Goal: Task Accomplishment & Management: Use online tool/utility

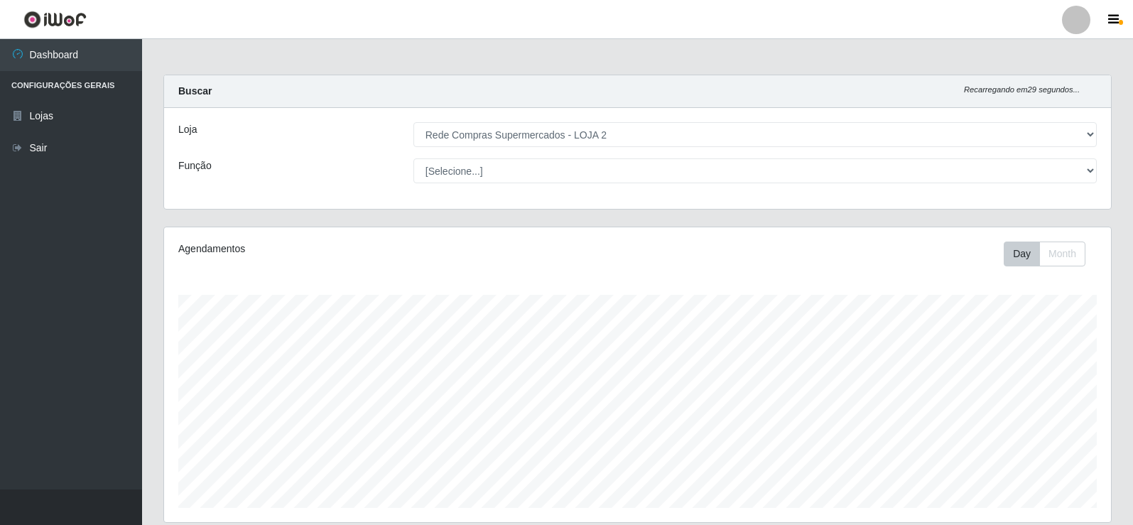
select select "161"
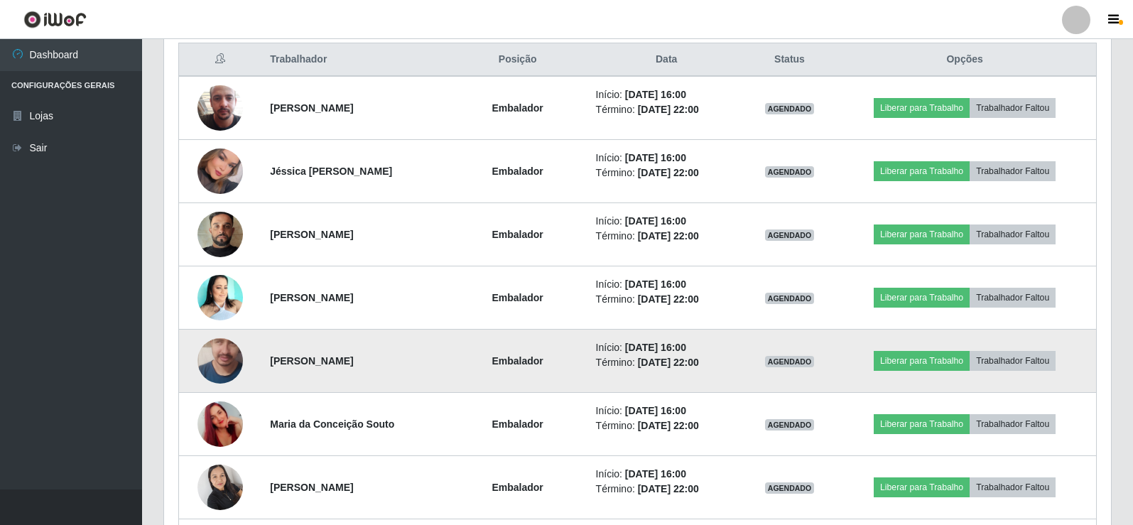
scroll to position [521, 0]
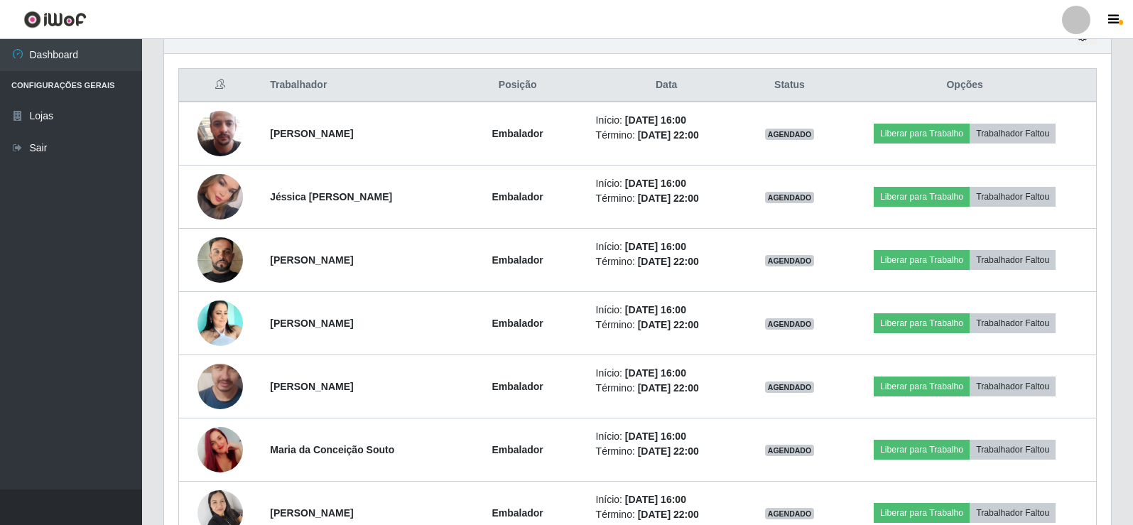
click at [1117, 182] on div "Hoje 1 dia 3 dias 1 Semana Não encerrados Trabalhador Posição Data Status Opçõe…" at bounding box center [638, 392] width 970 height 747
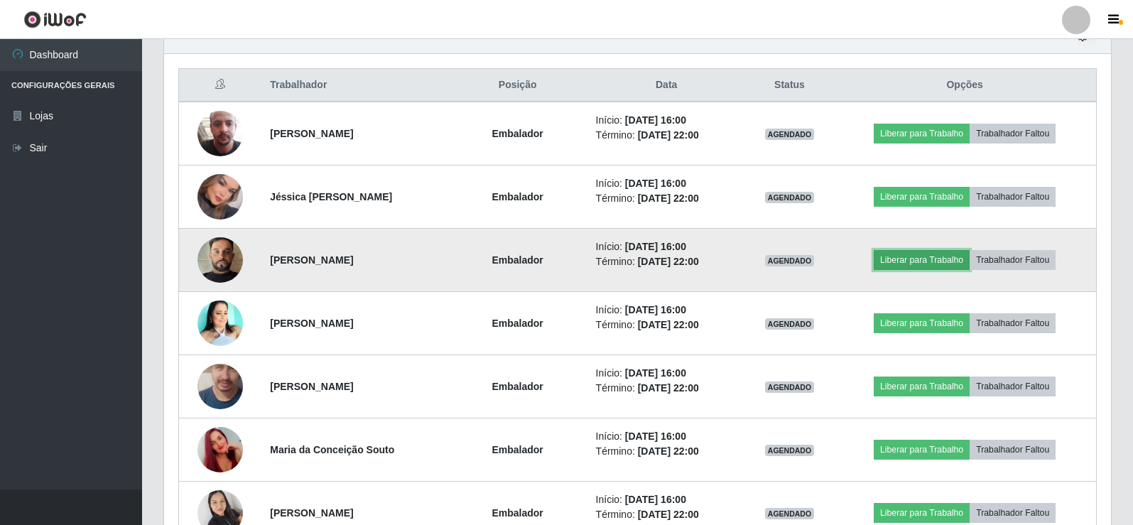
click at [913, 253] on button "Liberar para Trabalho" at bounding box center [922, 260] width 96 height 20
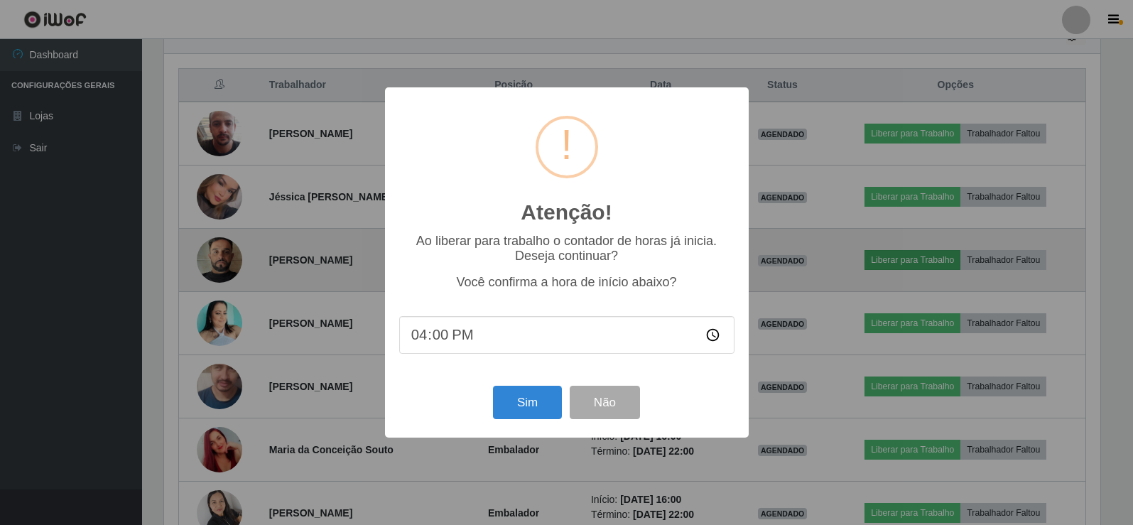
scroll to position [295, 940]
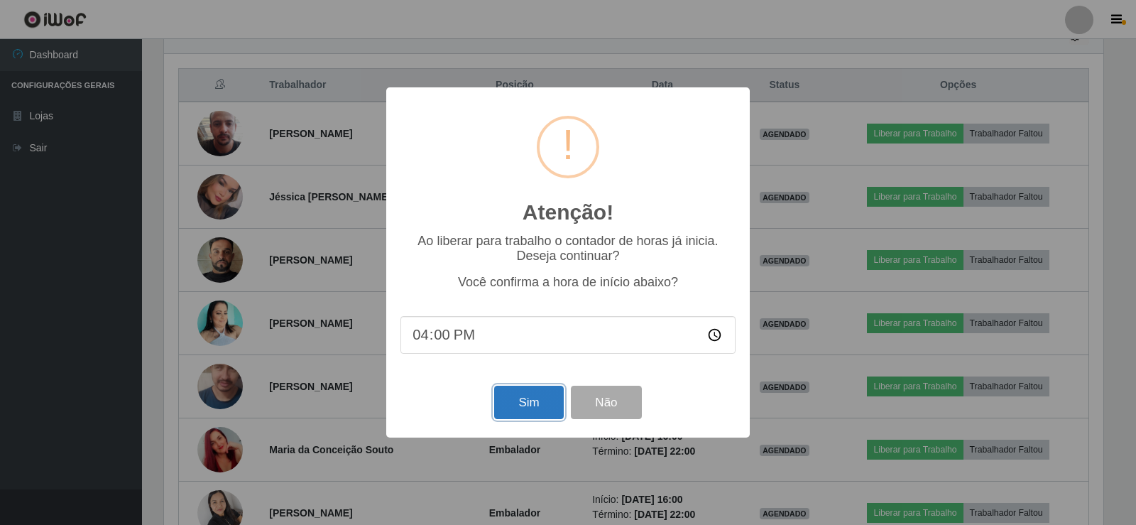
click at [533, 404] on button "Sim" at bounding box center [528, 402] width 69 height 33
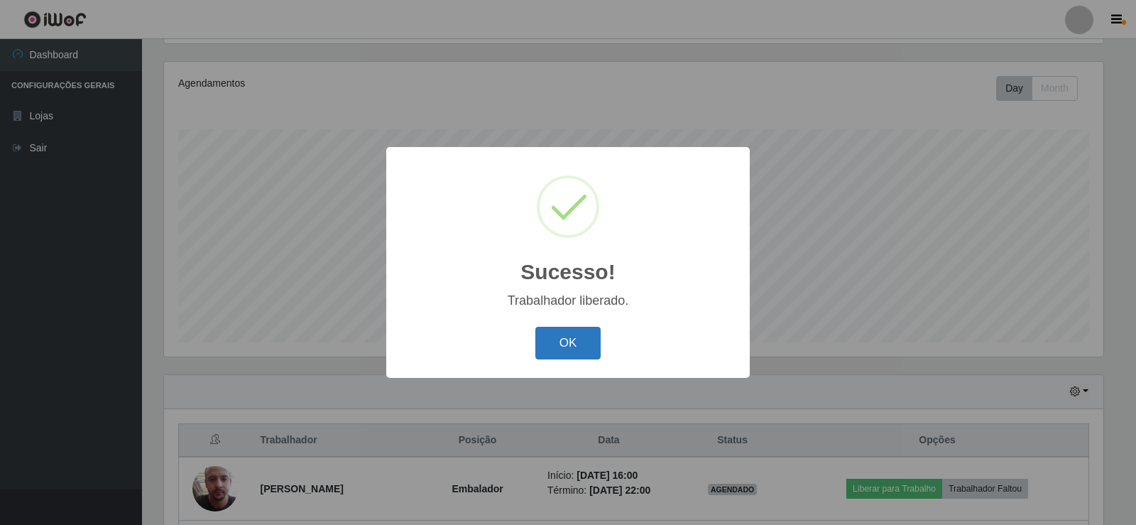
click at [575, 349] on button "OK" at bounding box center [569, 343] width 66 height 33
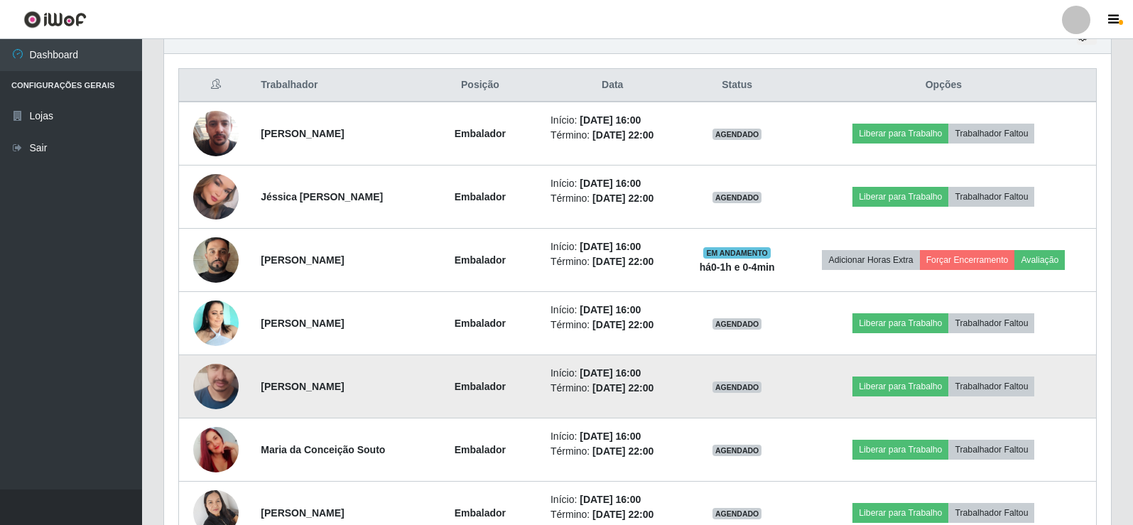
scroll to position [514, 0]
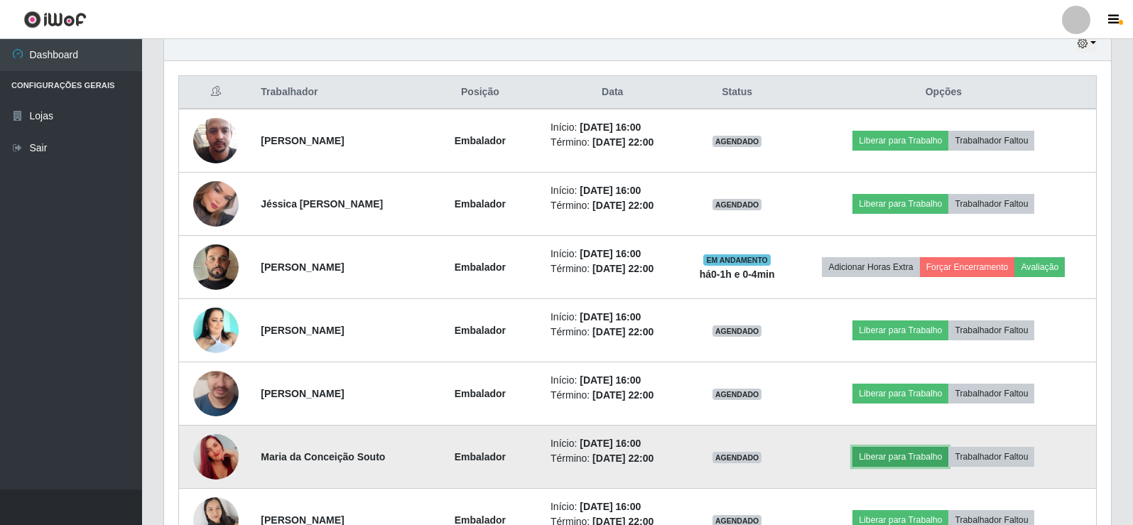
click at [901, 458] on button "Liberar para Trabalho" at bounding box center [900, 457] width 96 height 20
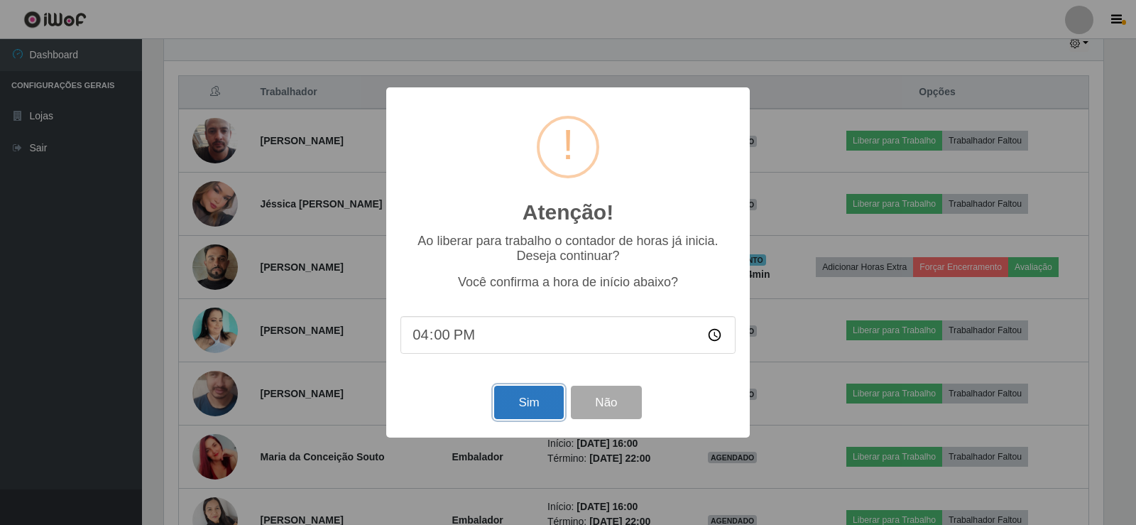
click at [538, 403] on button "Sim" at bounding box center [528, 402] width 69 height 33
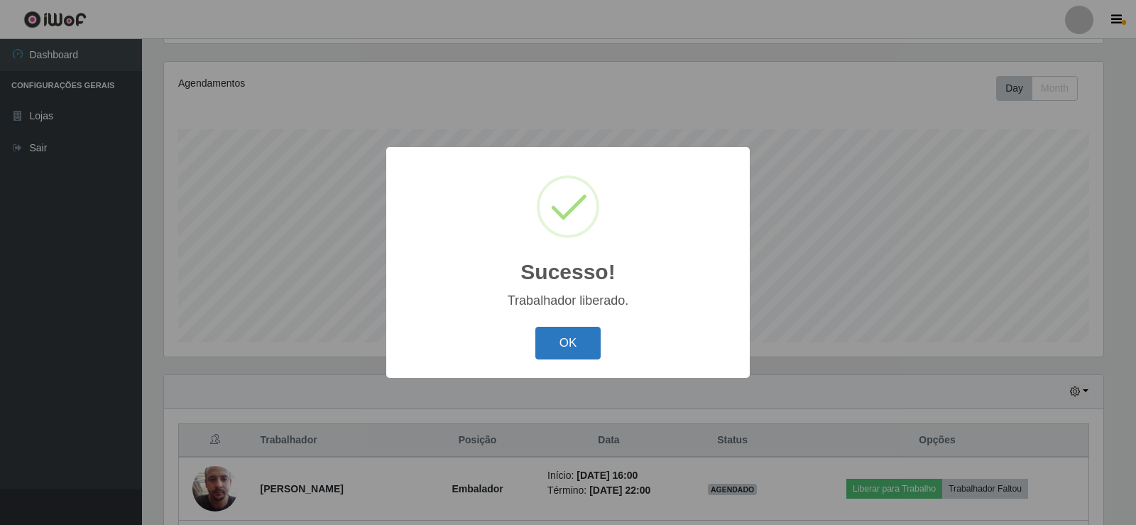
click at [560, 342] on button "OK" at bounding box center [569, 343] width 66 height 33
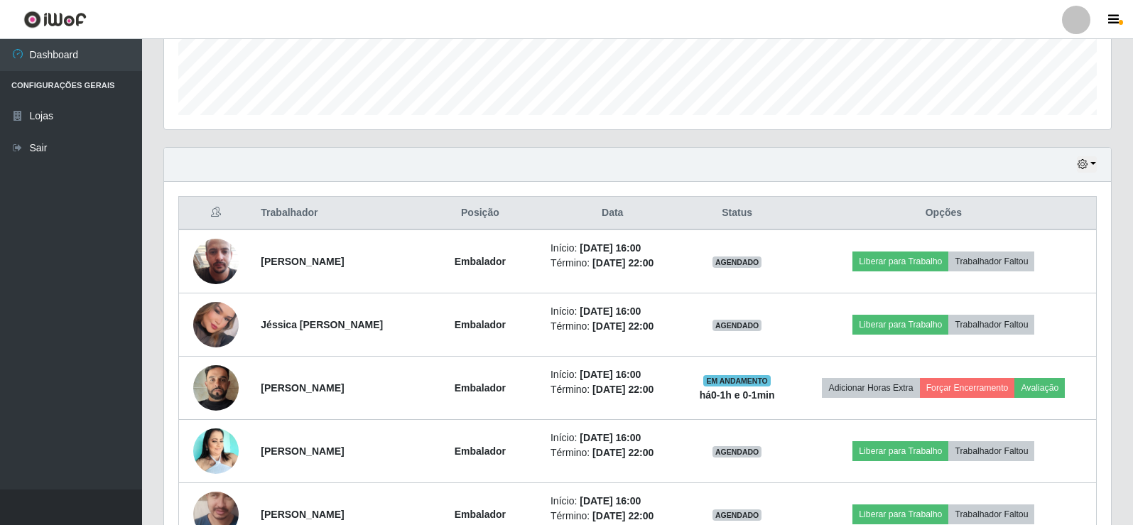
scroll to position [450, 0]
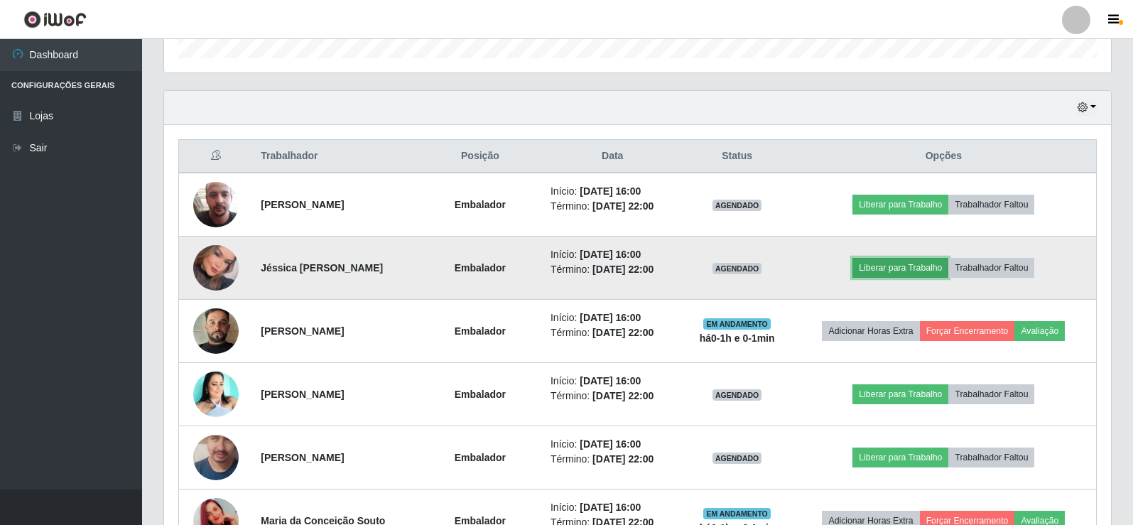
click at [910, 262] on button "Liberar para Trabalho" at bounding box center [900, 268] width 96 height 20
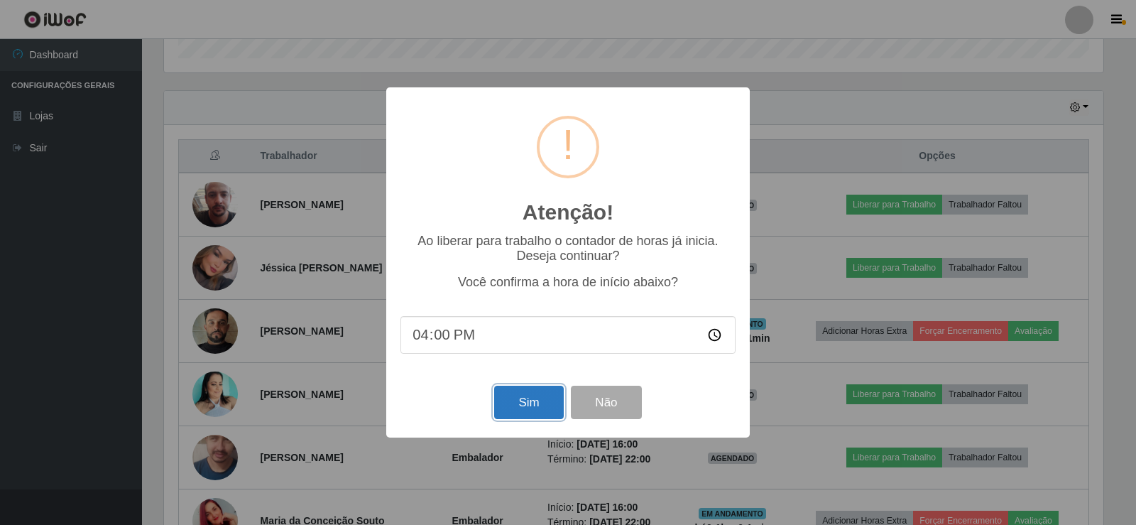
click at [523, 410] on button "Sim" at bounding box center [528, 402] width 69 height 33
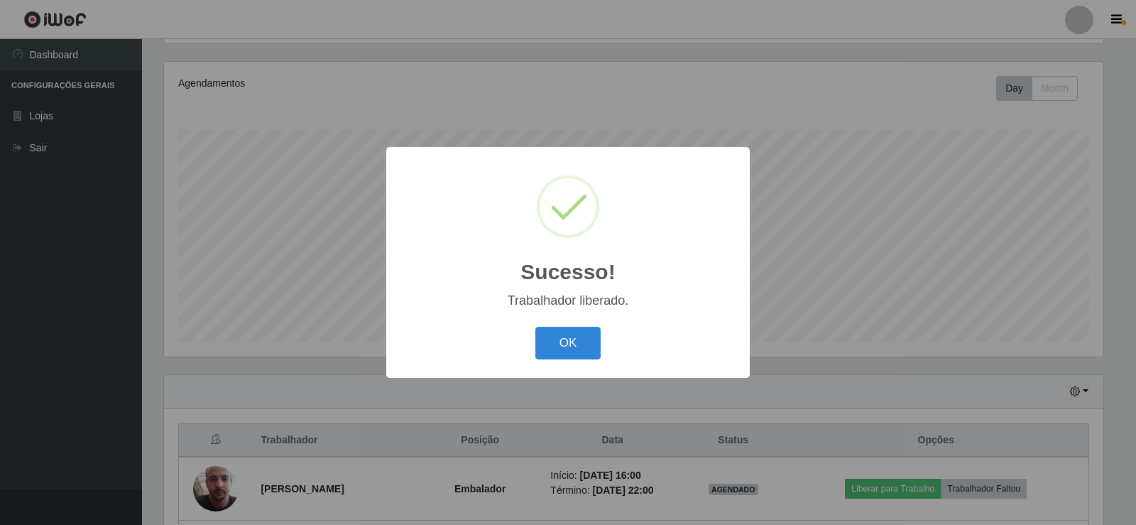
drag, startPoint x: 552, startPoint y: 347, endPoint x: 605, endPoint y: 349, distance: 53.3
click at [553, 347] on button "OK" at bounding box center [569, 343] width 66 height 33
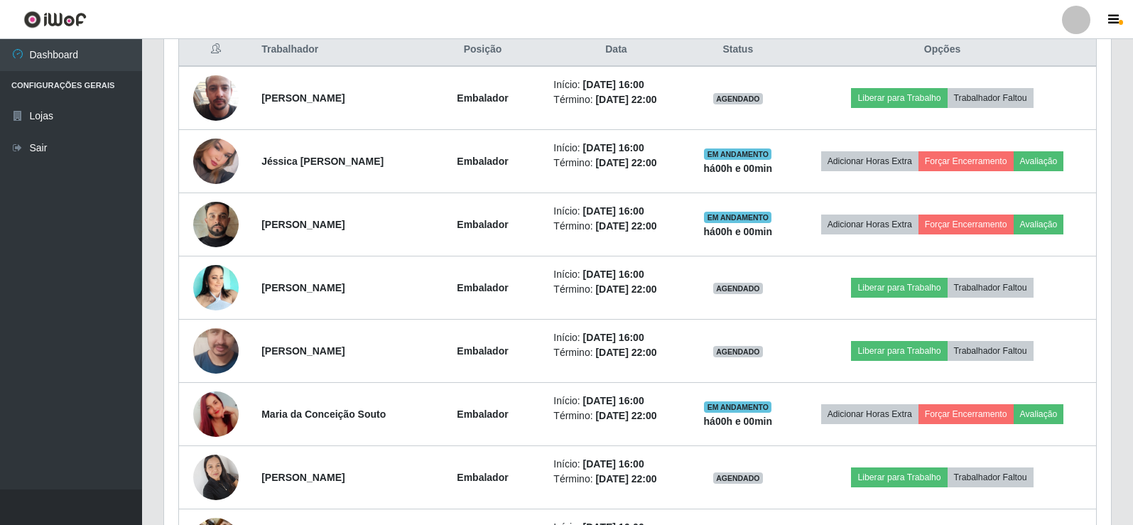
scroll to position [592, 0]
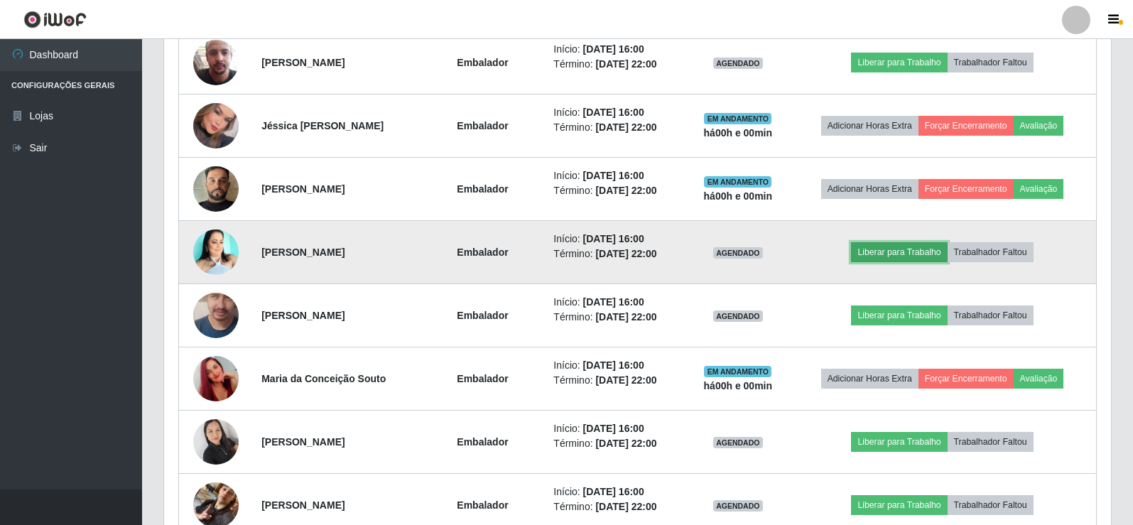
click at [900, 256] on button "Liberar para Trabalho" at bounding box center [899, 252] width 96 height 20
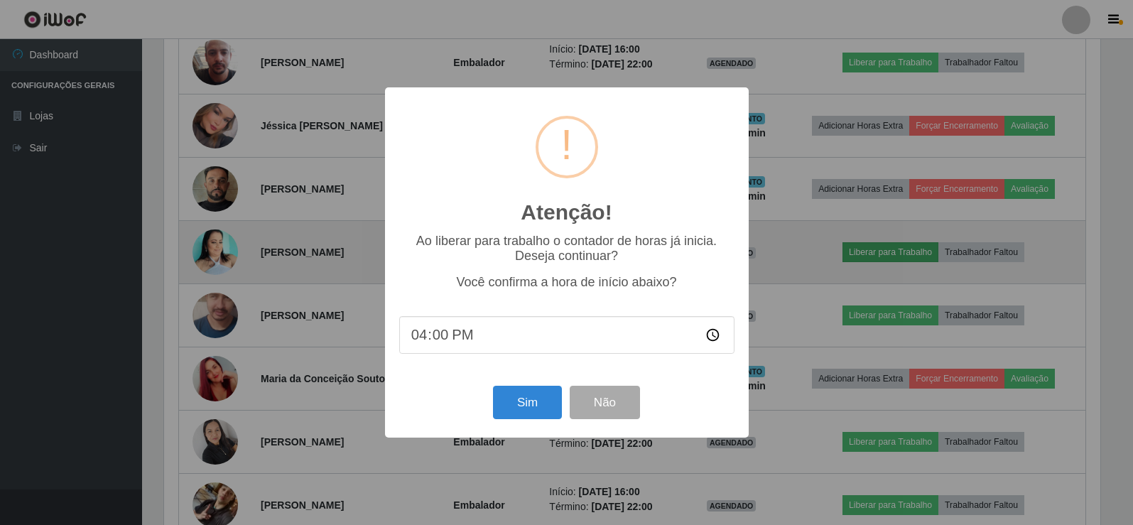
scroll to position [295, 940]
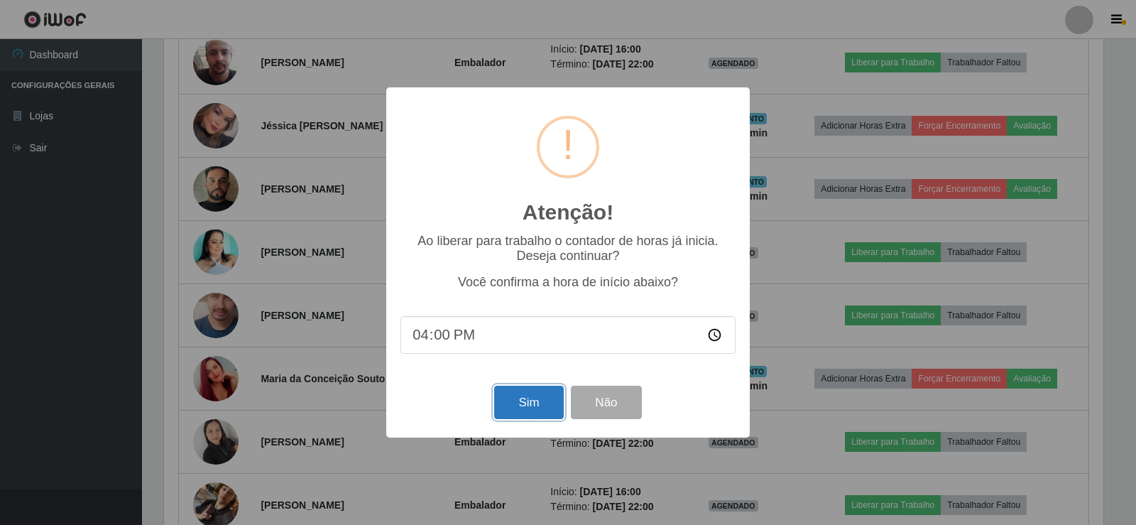
click at [510, 397] on button "Sim" at bounding box center [528, 402] width 69 height 33
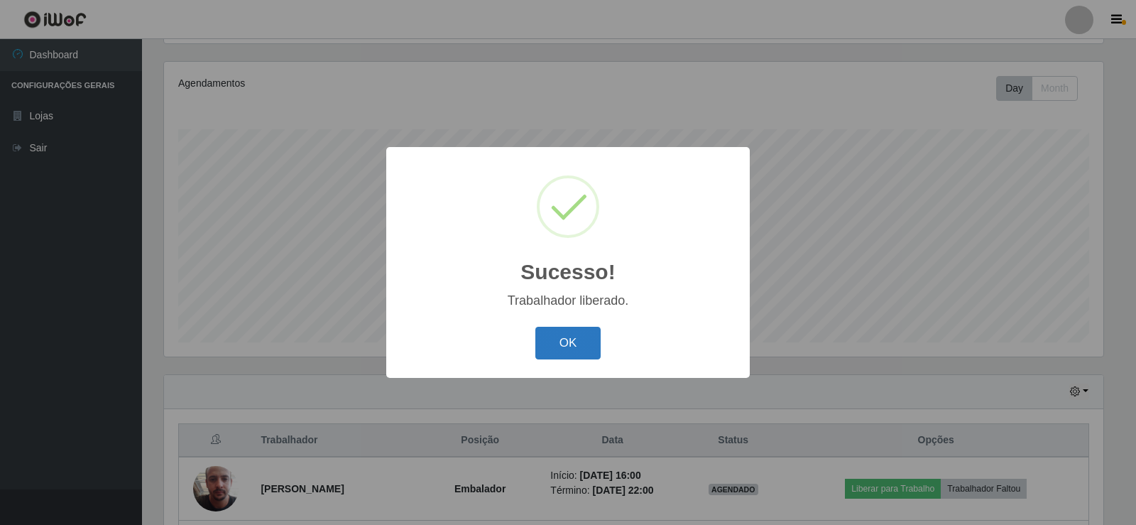
click at [577, 334] on button "OK" at bounding box center [569, 343] width 66 height 33
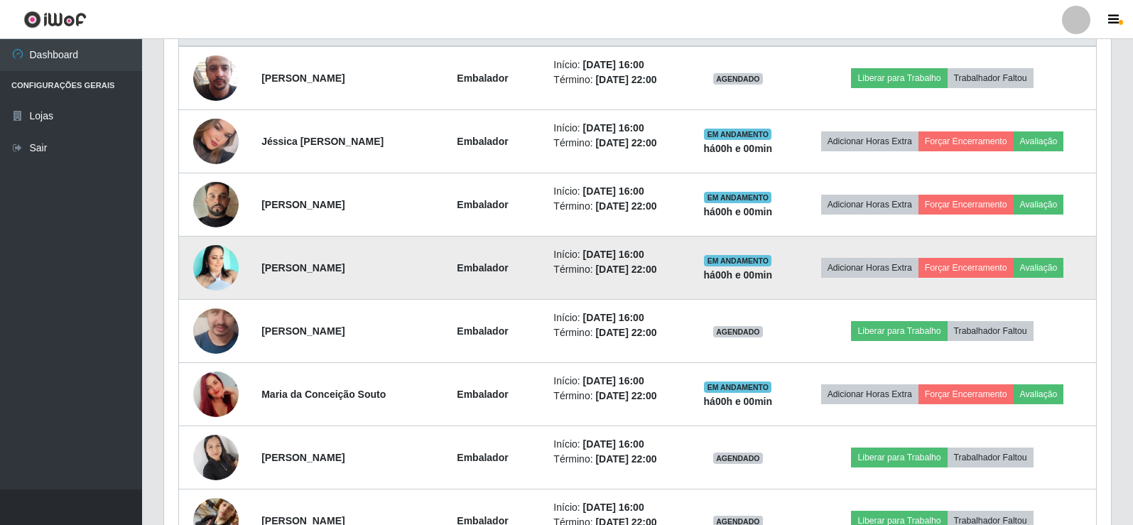
scroll to position [663, 0]
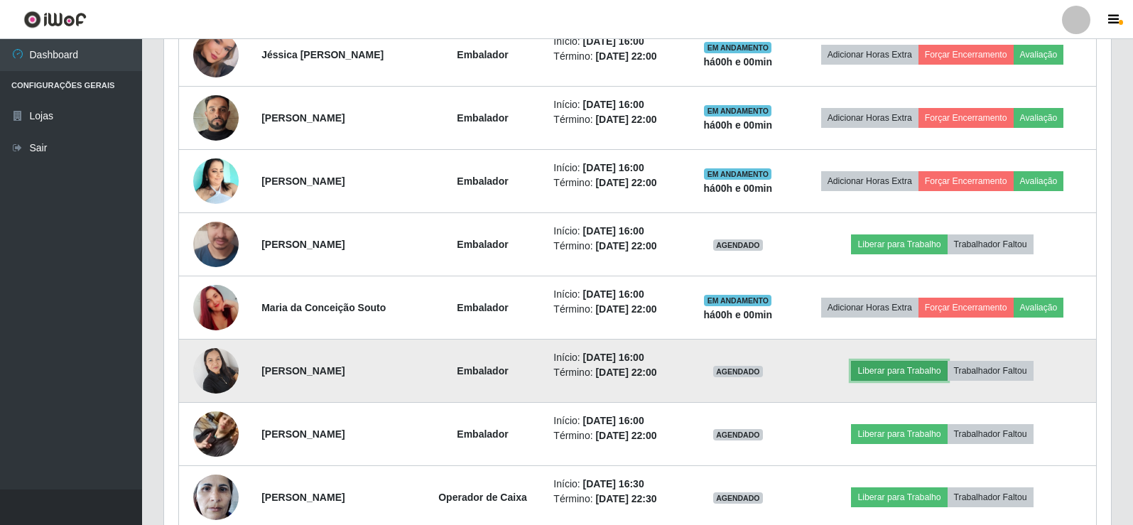
click at [906, 374] on button "Liberar para Trabalho" at bounding box center [899, 371] width 96 height 20
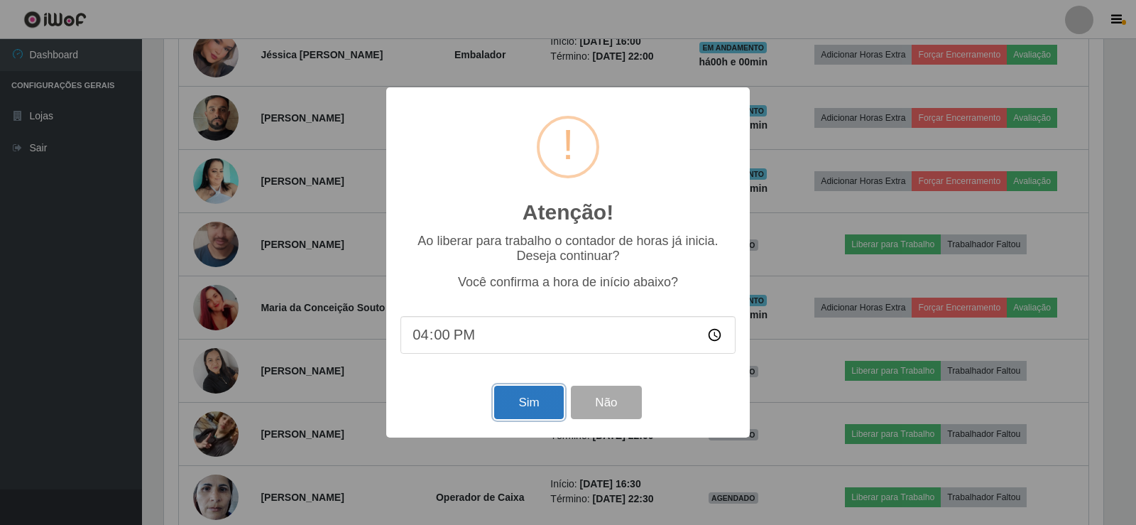
click at [540, 402] on button "Sim" at bounding box center [528, 402] width 69 height 33
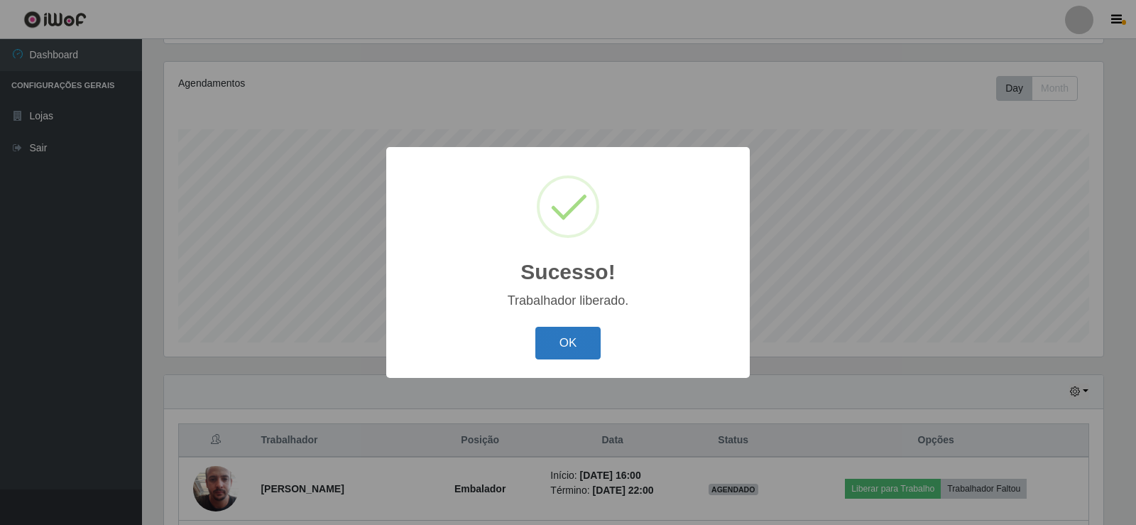
click at [572, 335] on button "OK" at bounding box center [569, 343] width 66 height 33
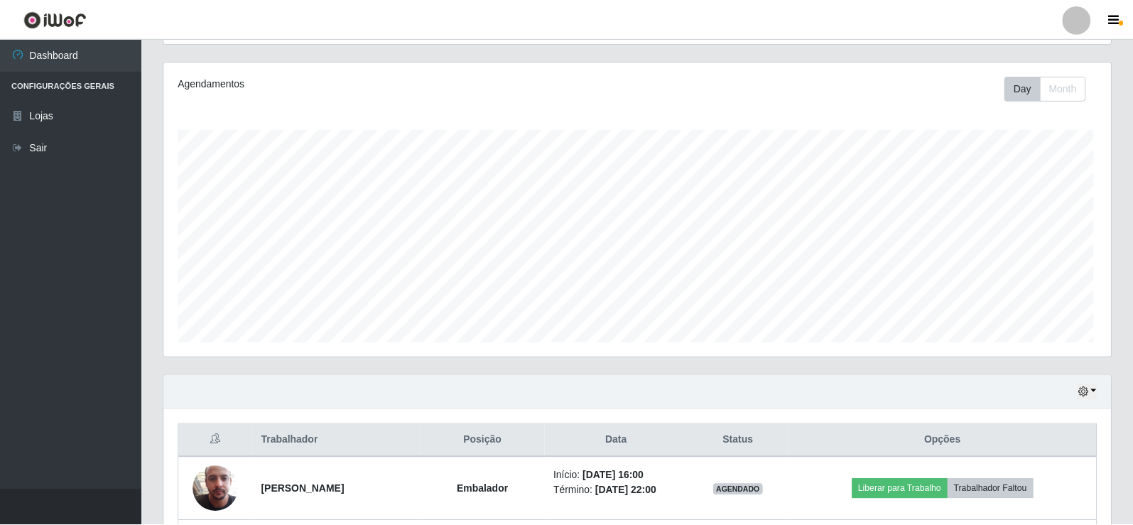
scroll to position [0, 0]
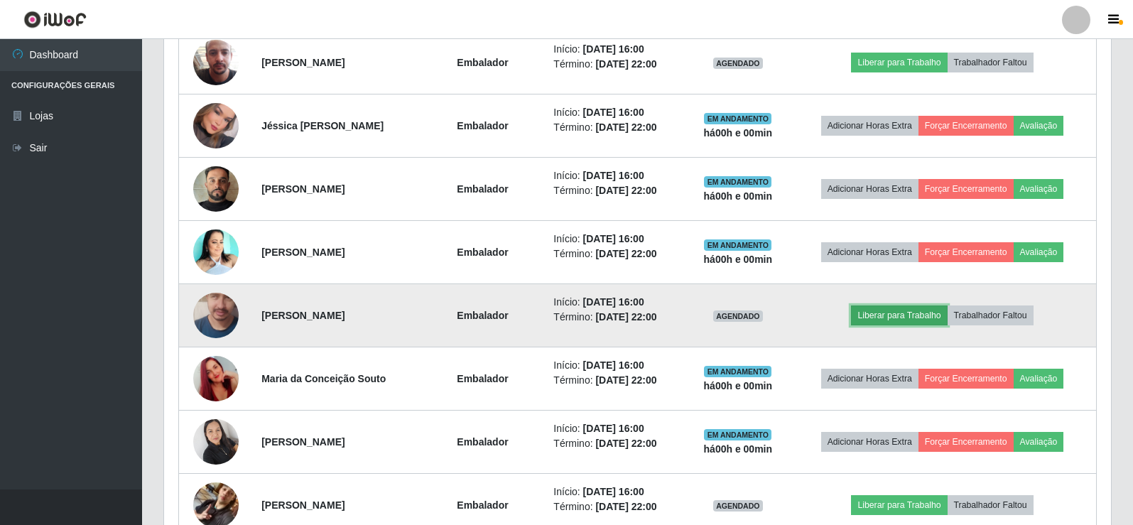
click at [906, 308] on button "Liberar para Trabalho" at bounding box center [899, 315] width 96 height 20
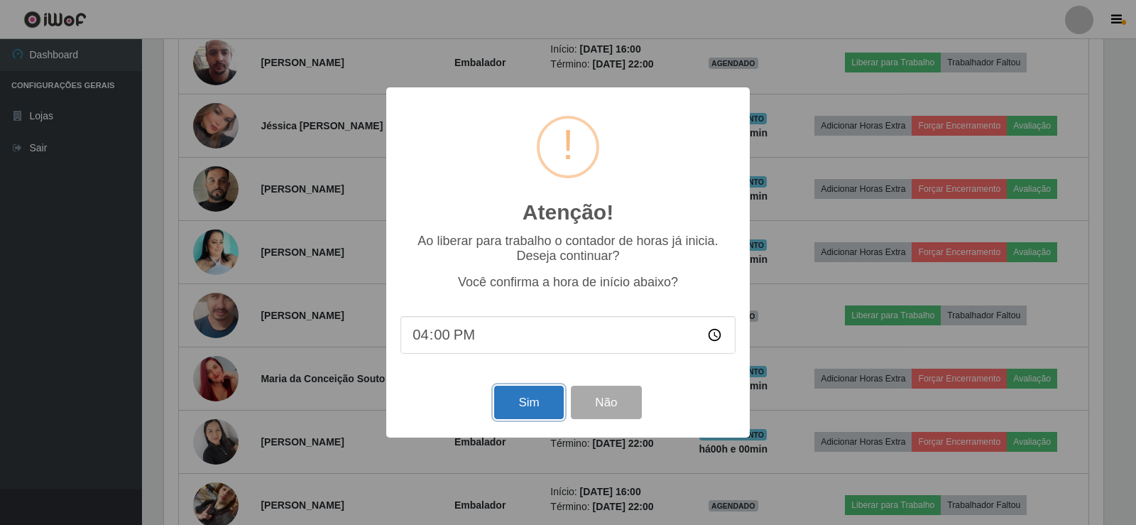
click at [528, 400] on button "Sim" at bounding box center [528, 402] width 69 height 33
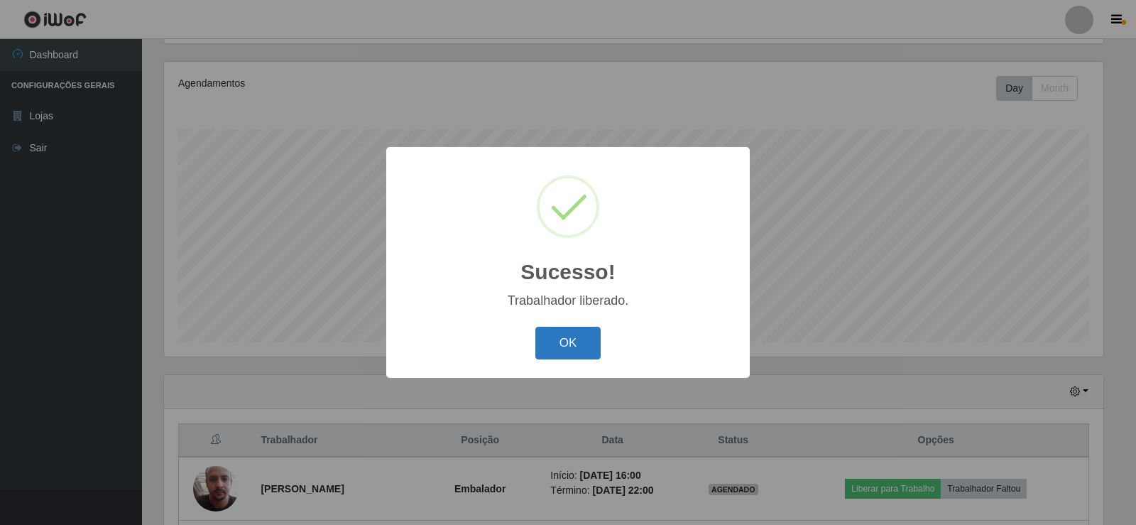
click at [575, 335] on button "OK" at bounding box center [569, 343] width 66 height 33
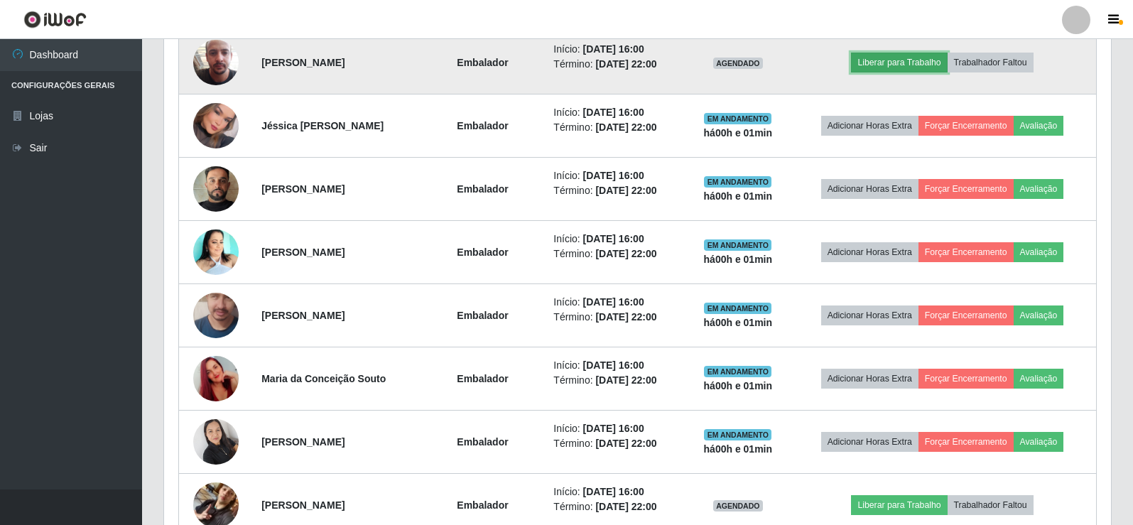
click at [908, 60] on button "Liberar para Trabalho" at bounding box center [899, 63] width 96 height 20
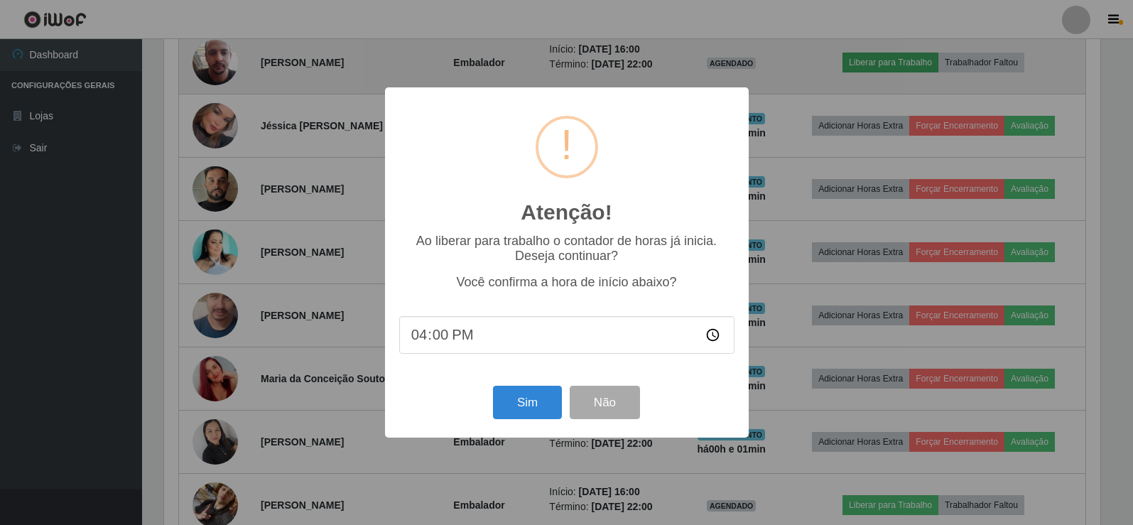
scroll to position [295, 940]
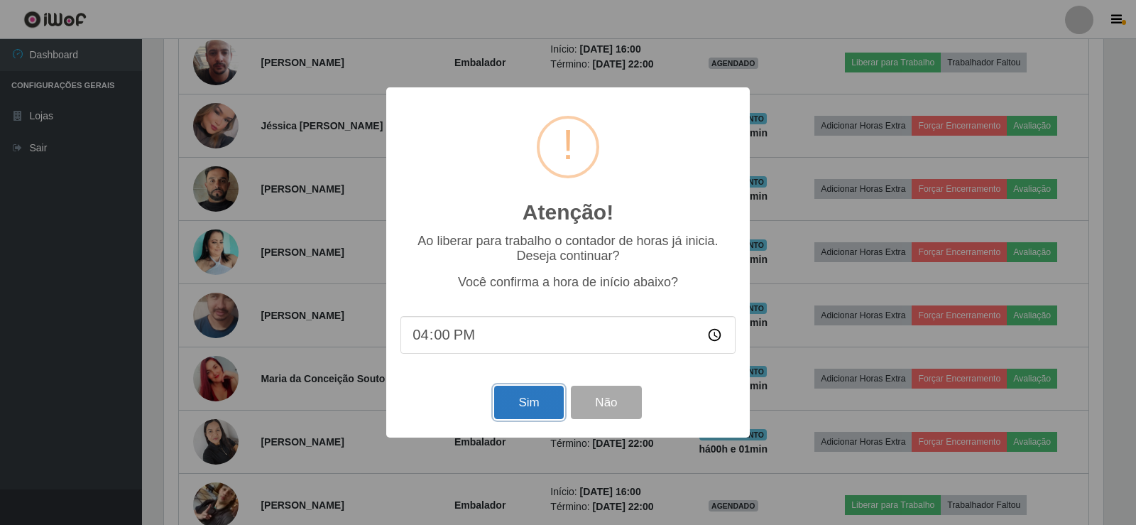
click at [523, 407] on button "Sim" at bounding box center [528, 402] width 69 height 33
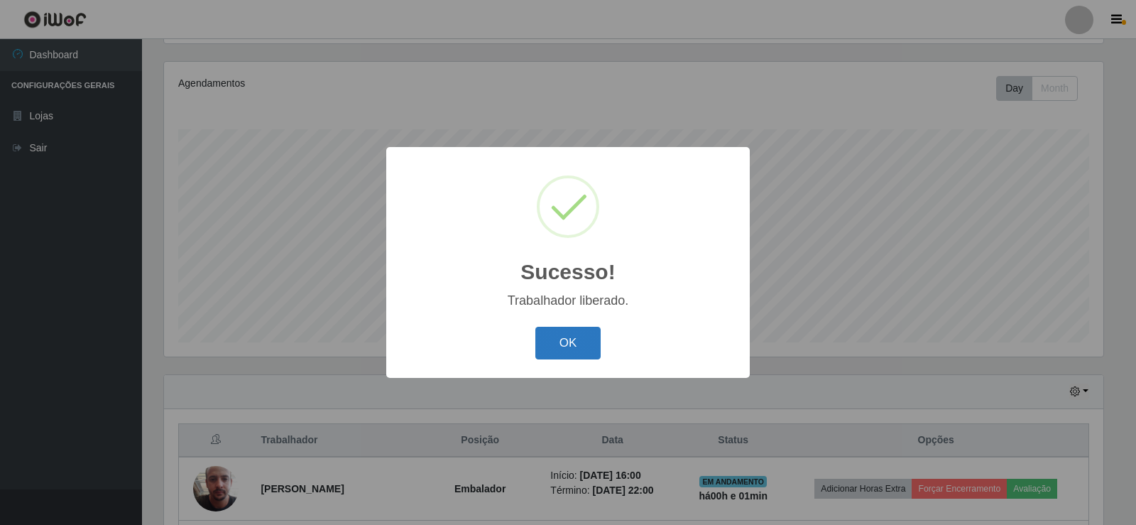
click at [556, 335] on button "OK" at bounding box center [569, 343] width 66 height 33
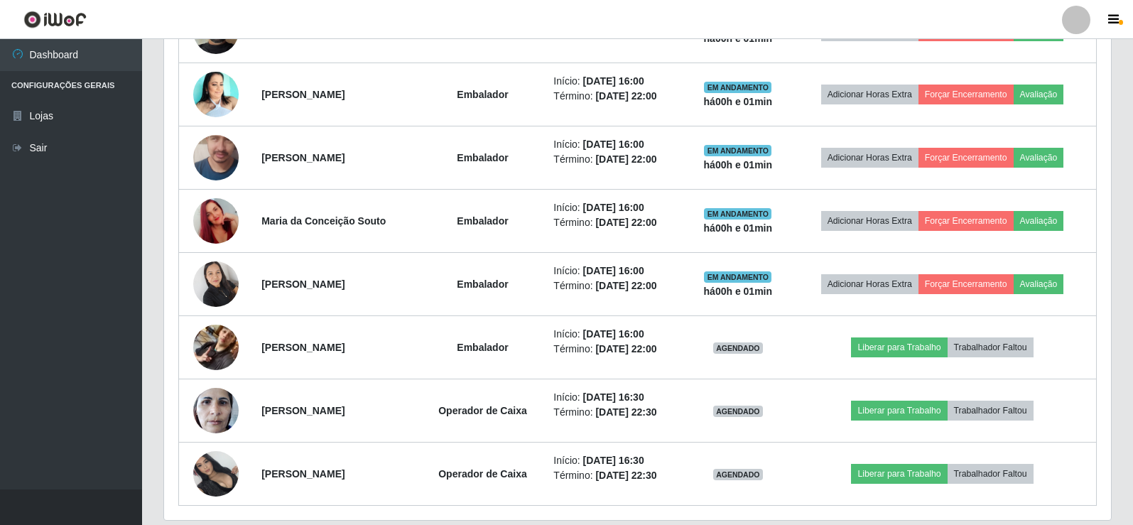
scroll to position [798, 0]
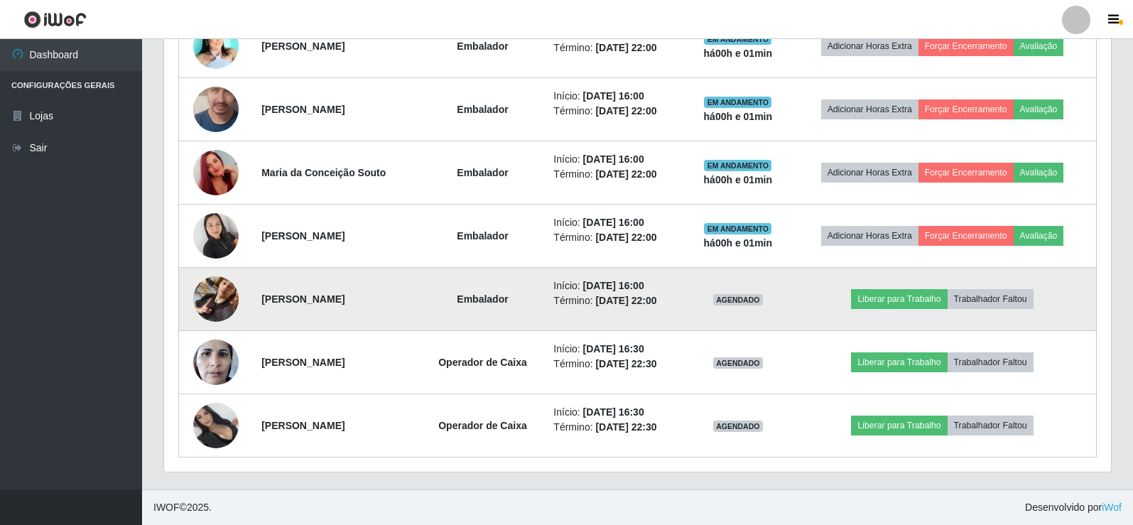
click at [219, 290] on img at bounding box center [215, 299] width 45 height 81
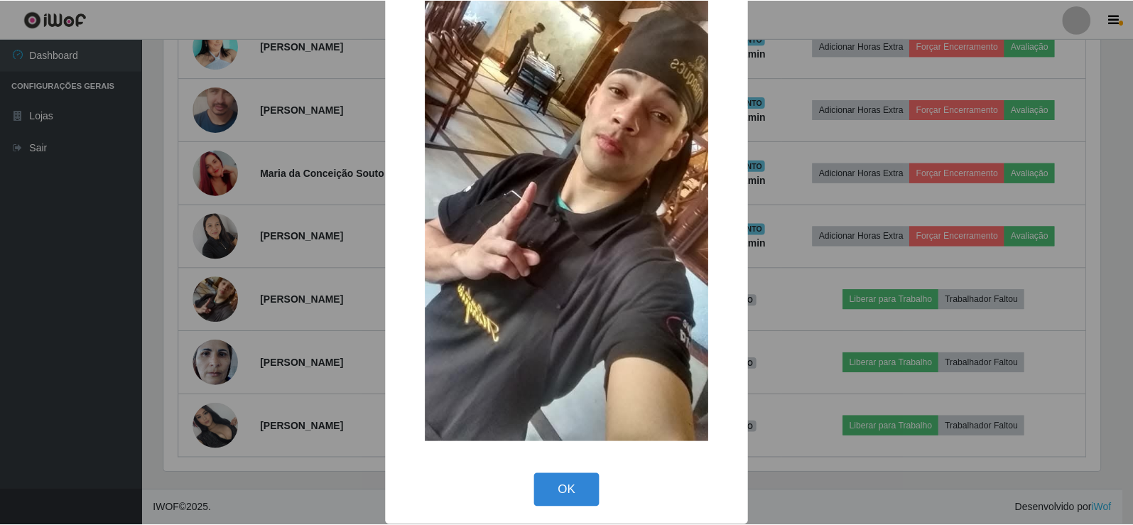
scroll to position [104, 0]
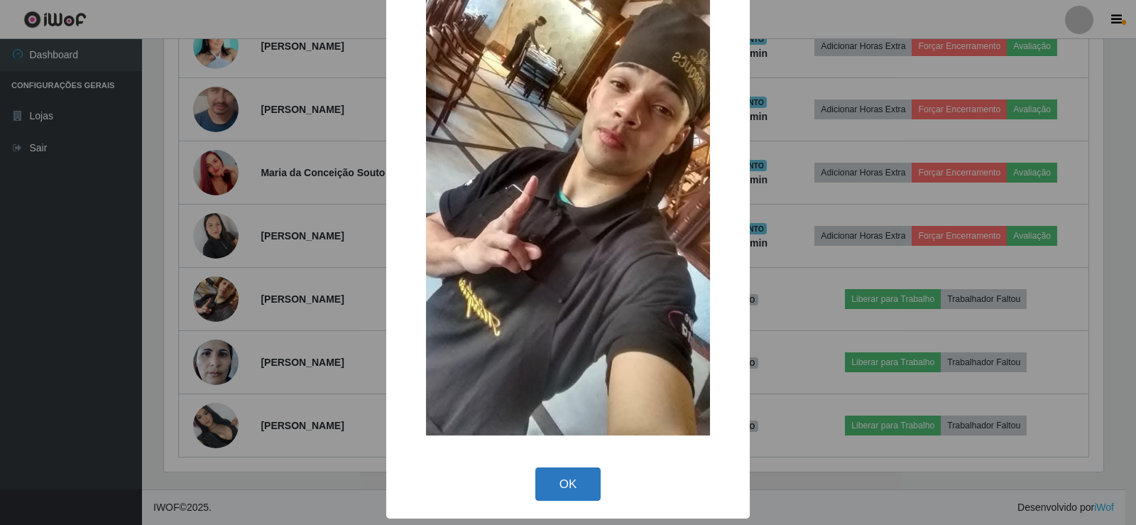
click at [570, 479] on button "OK" at bounding box center [569, 483] width 66 height 33
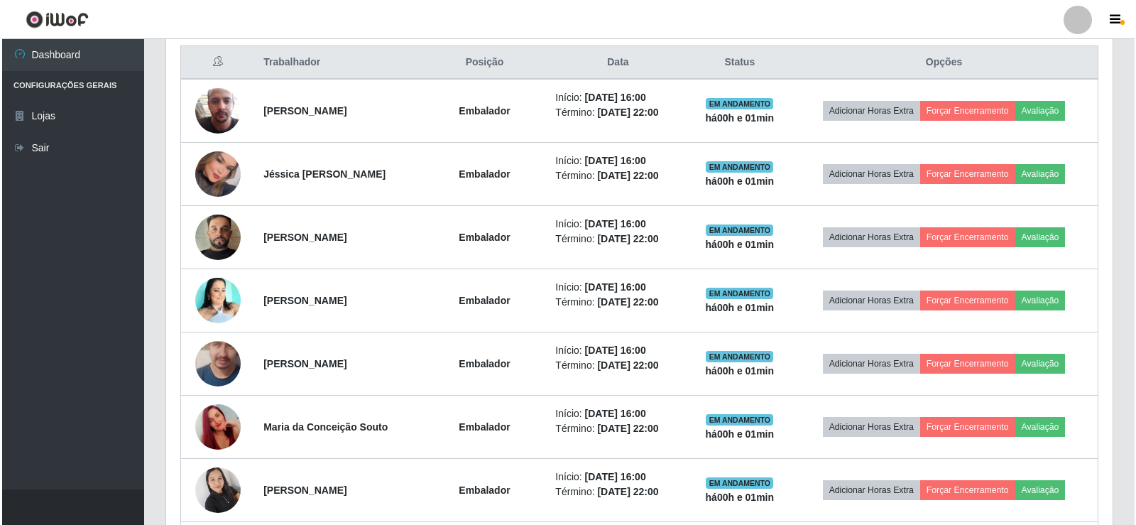
scroll to position [514, 0]
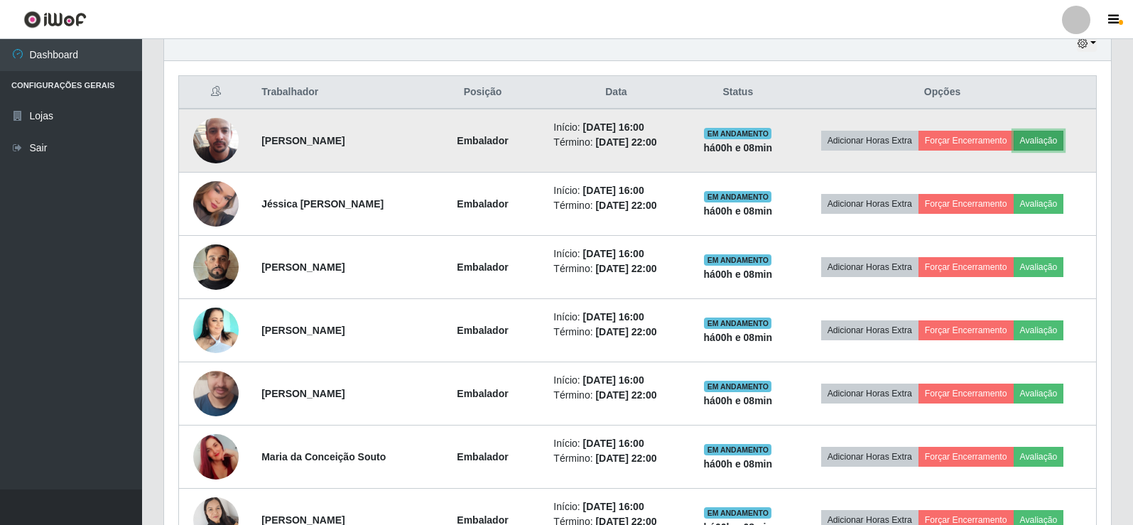
click at [1048, 134] on button "Avaliação" at bounding box center [1039, 141] width 50 height 20
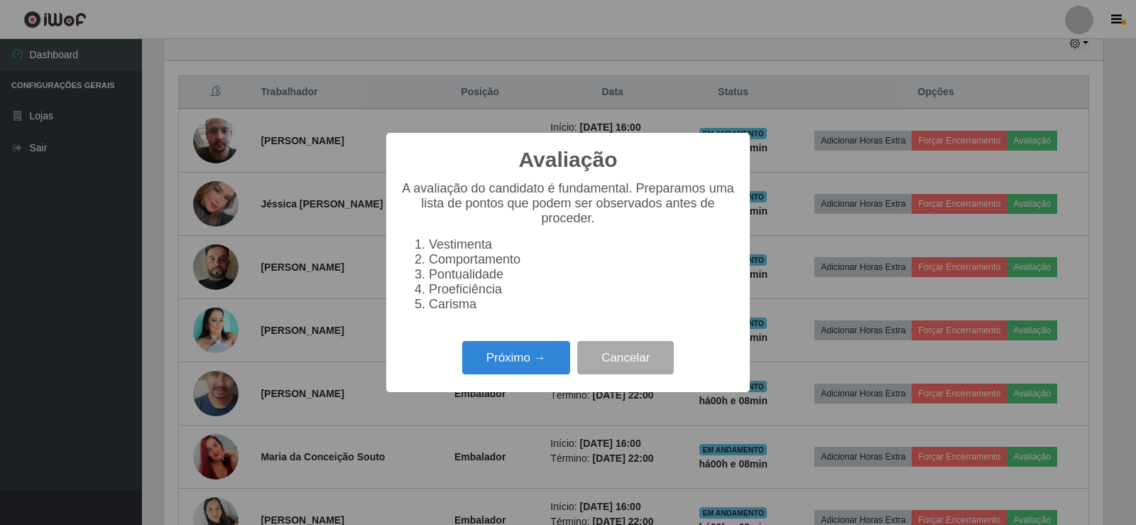
scroll to position [295, 940]
click at [544, 362] on button "Próximo →" at bounding box center [516, 357] width 108 height 33
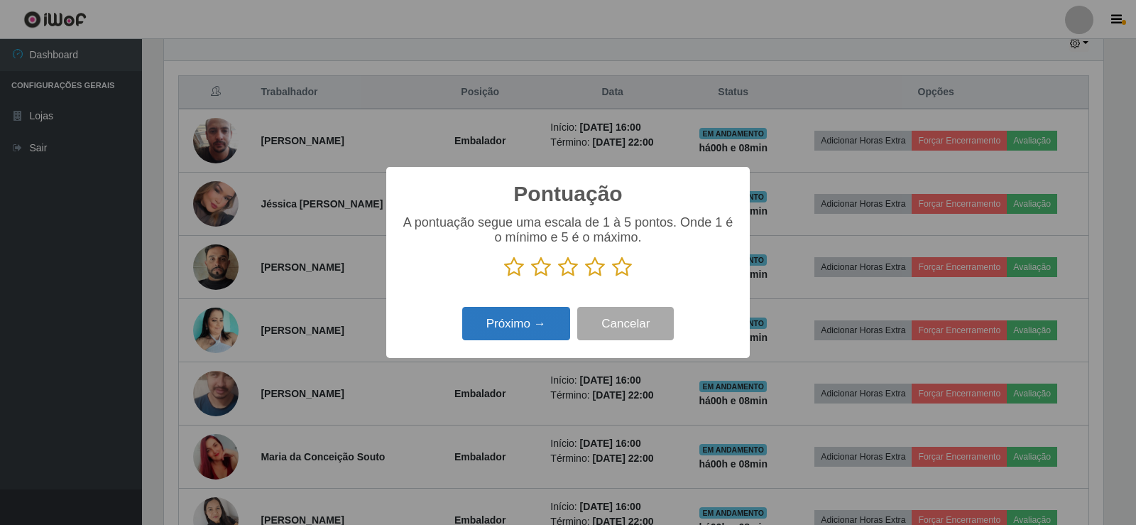
scroll to position [709978, 709333]
click at [615, 272] on icon at bounding box center [622, 266] width 20 height 21
click at [612, 278] on input "radio" at bounding box center [612, 278] width 0 height 0
click at [510, 326] on button "Próximo →" at bounding box center [516, 323] width 108 height 33
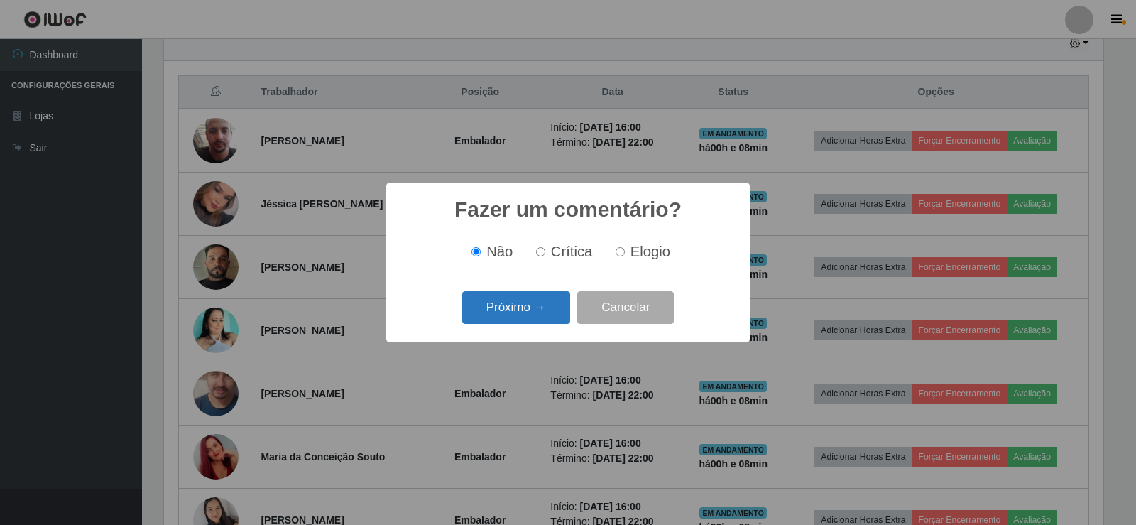
click at [543, 314] on button "Próximo →" at bounding box center [516, 307] width 108 height 33
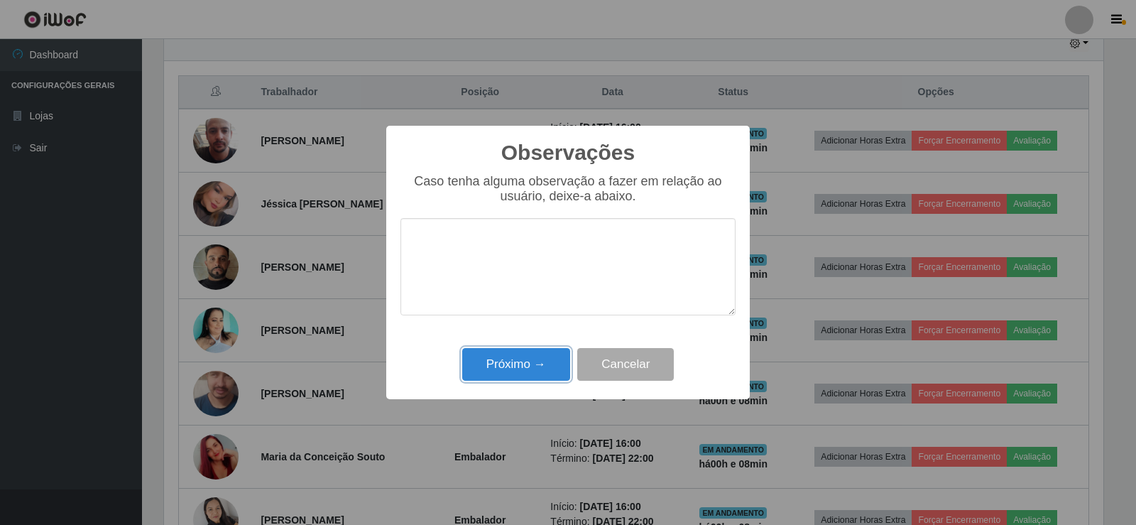
drag, startPoint x: 482, startPoint y: 369, endPoint x: 535, endPoint y: 364, distance: 53.4
click at [487, 371] on button "Próximo →" at bounding box center [516, 364] width 108 height 33
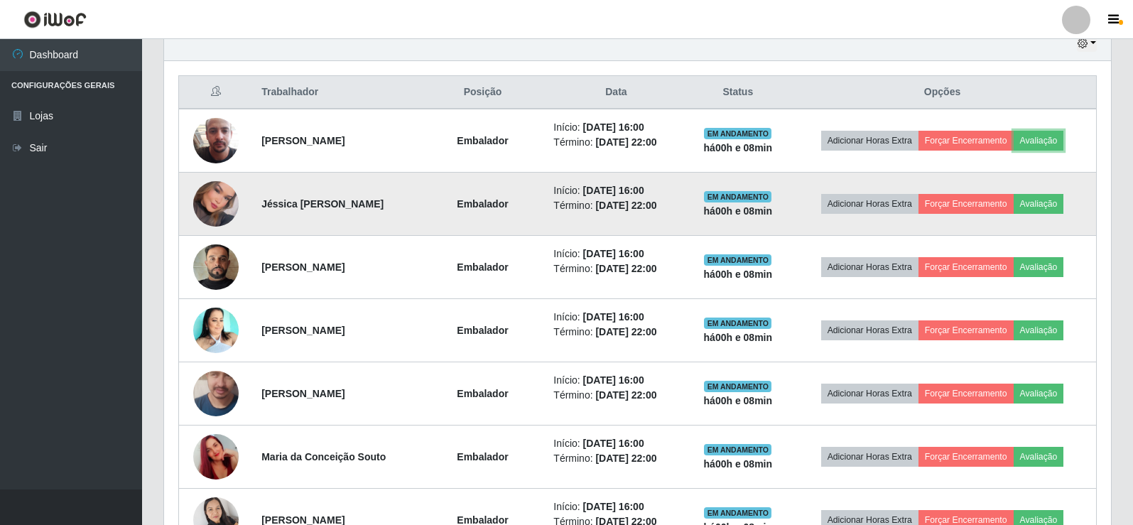
scroll to position [295, 947]
click at [1057, 204] on button "Avaliação" at bounding box center [1039, 204] width 50 height 20
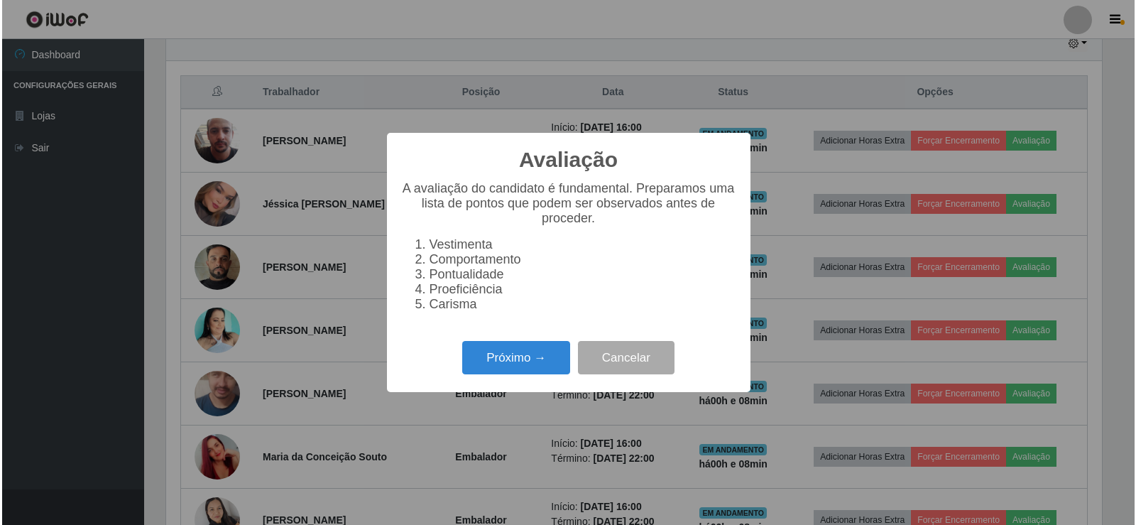
scroll to position [295, 940]
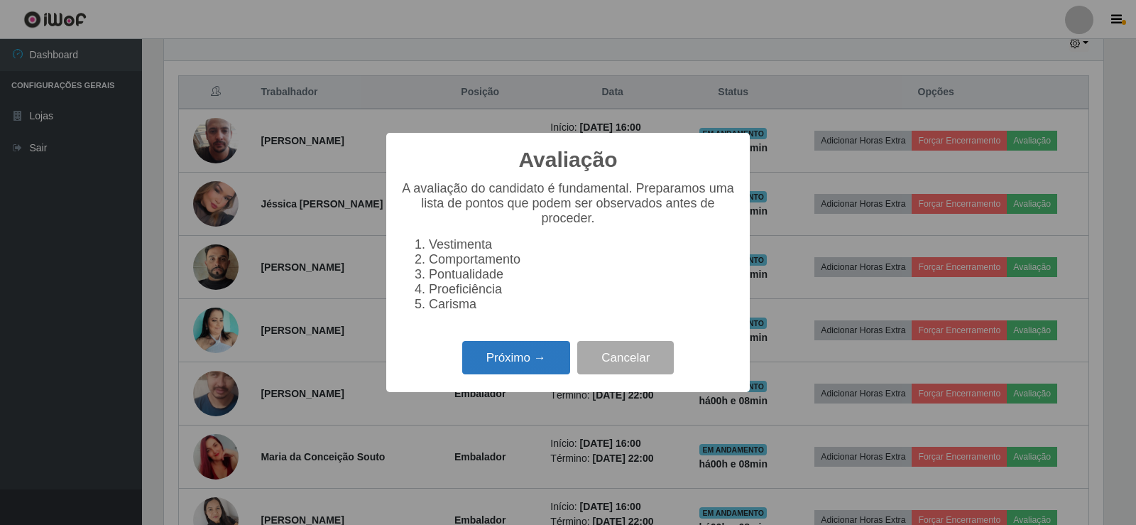
click at [561, 362] on button "Próximo →" at bounding box center [516, 357] width 108 height 33
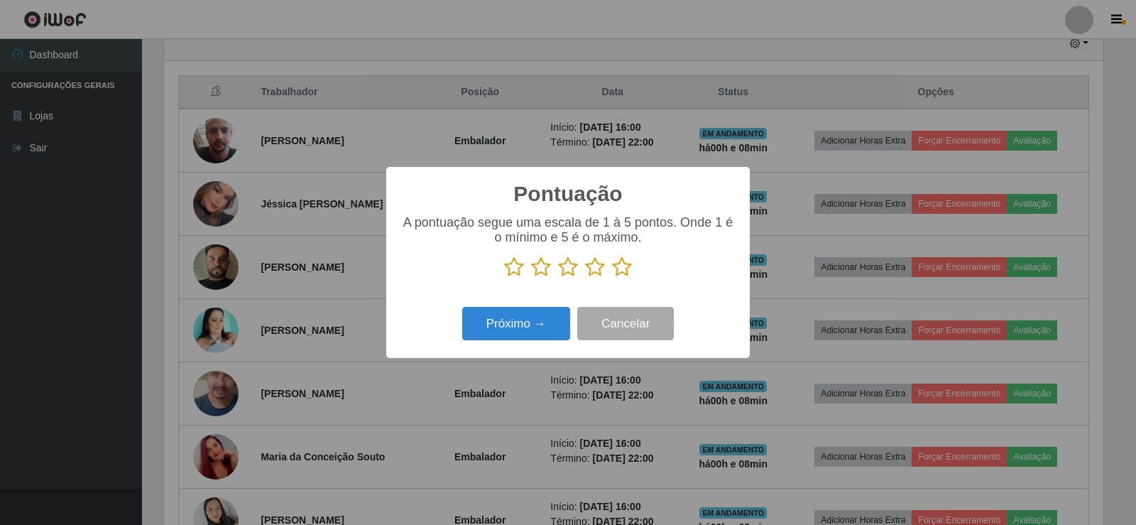
scroll to position [709978, 709333]
click at [627, 263] on icon at bounding box center [622, 266] width 20 height 21
click at [612, 278] on input "radio" at bounding box center [612, 278] width 0 height 0
click at [543, 320] on button "Próximo →" at bounding box center [516, 323] width 108 height 33
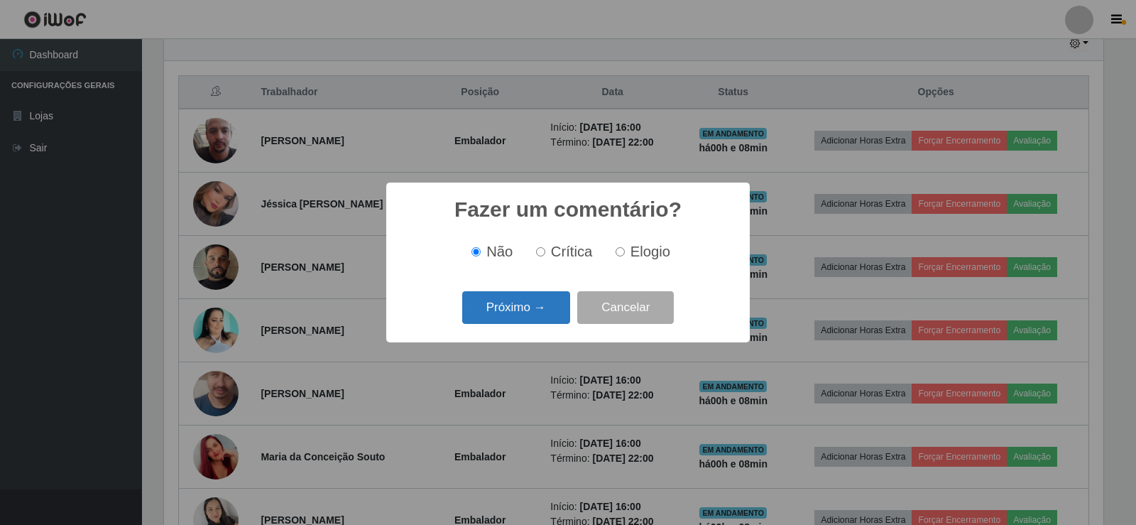
click at [513, 294] on button "Próximo →" at bounding box center [516, 307] width 108 height 33
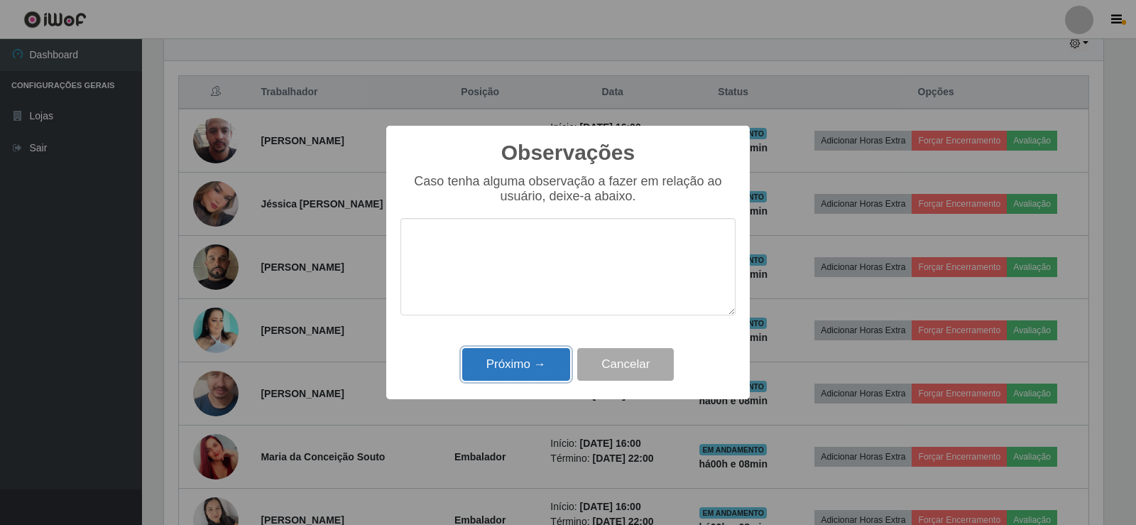
click at [526, 376] on button "Próximo →" at bounding box center [516, 364] width 108 height 33
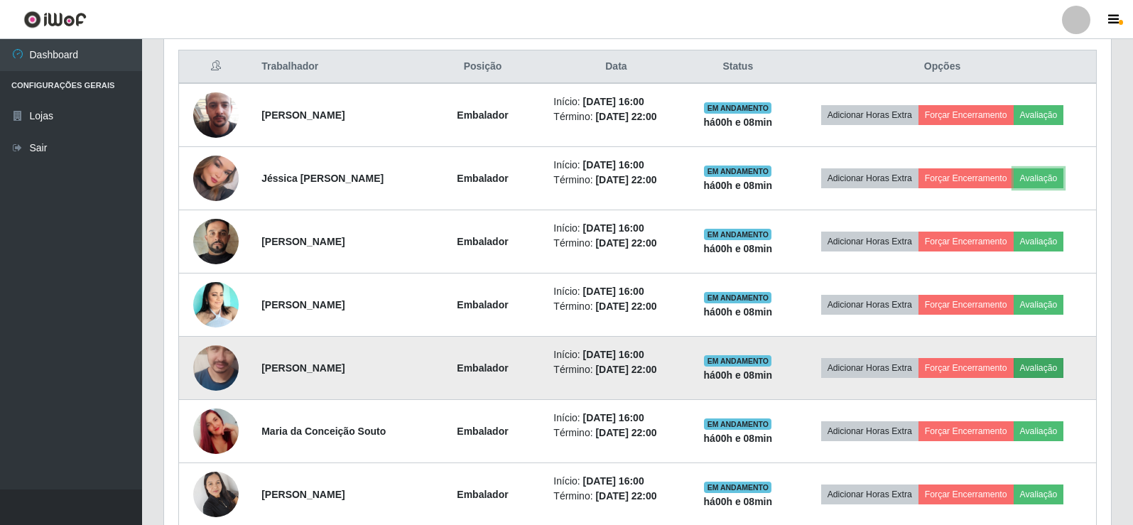
scroll to position [514, 0]
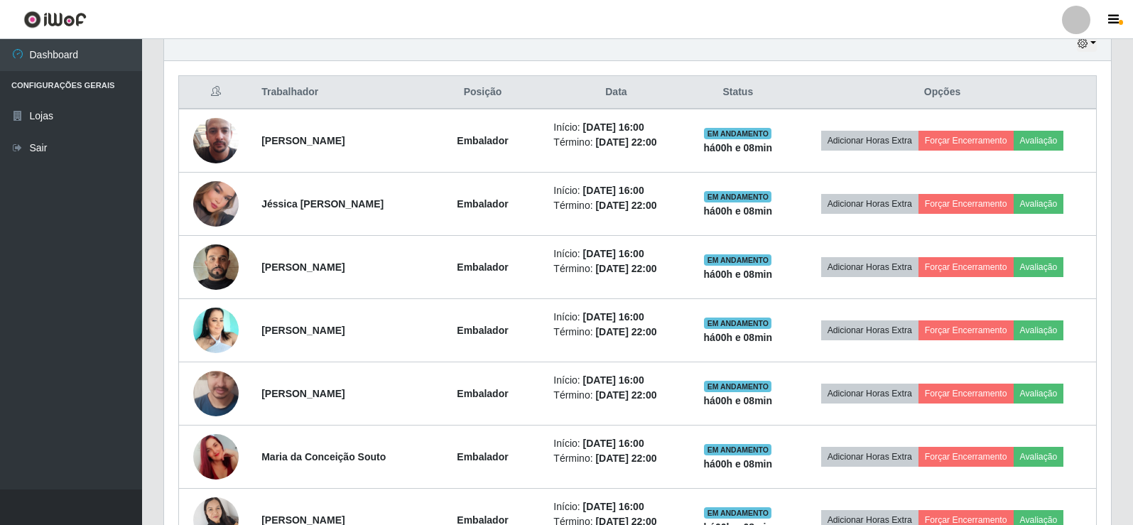
click at [1114, 222] on div "Hoje 1 dia 3 dias 1 Semana Não encerrados Trabalhador Posição Data Status Opçõe…" at bounding box center [638, 399] width 970 height 747
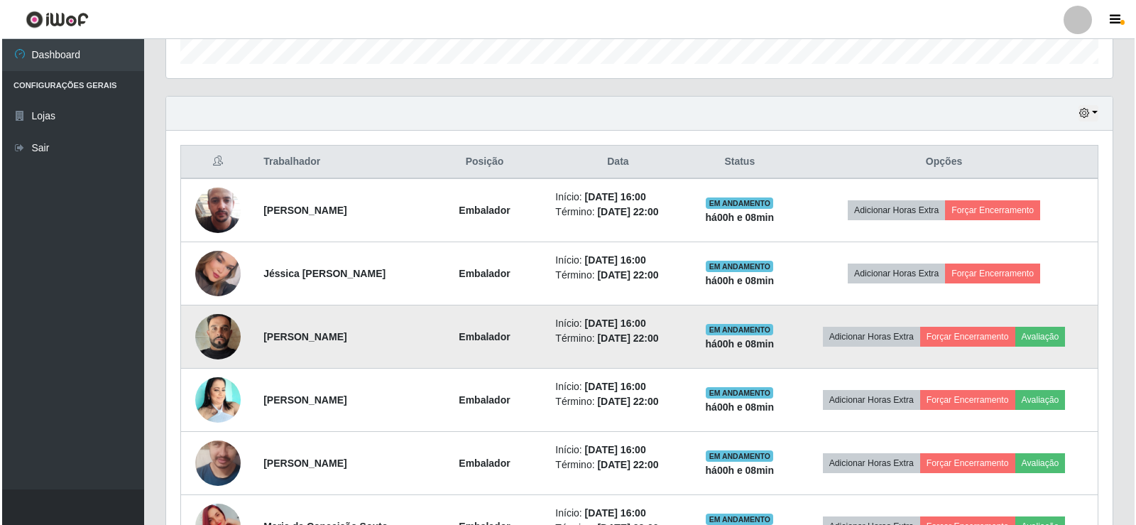
scroll to position [442, 0]
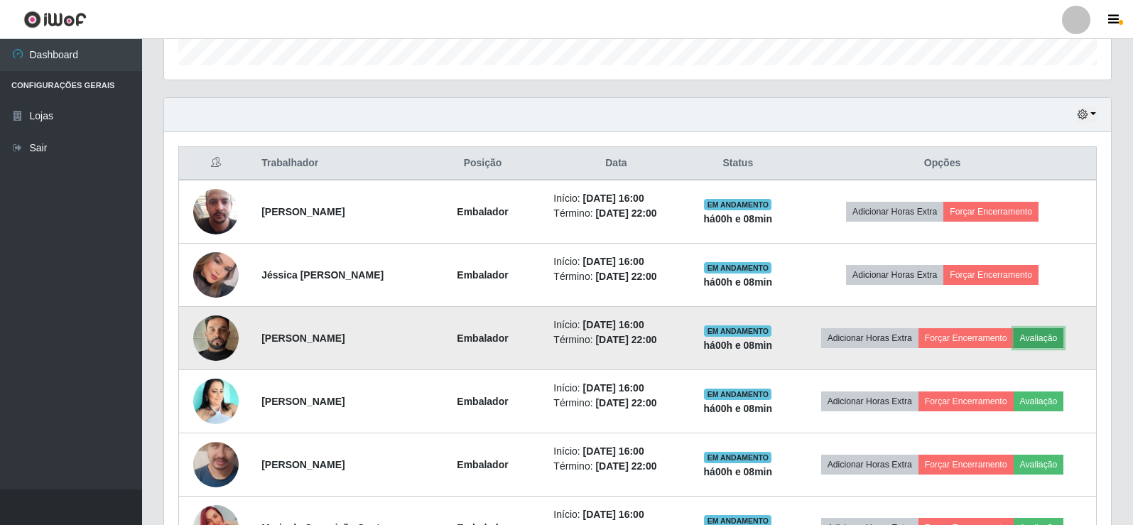
click at [1055, 333] on button "Avaliação" at bounding box center [1039, 338] width 50 height 20
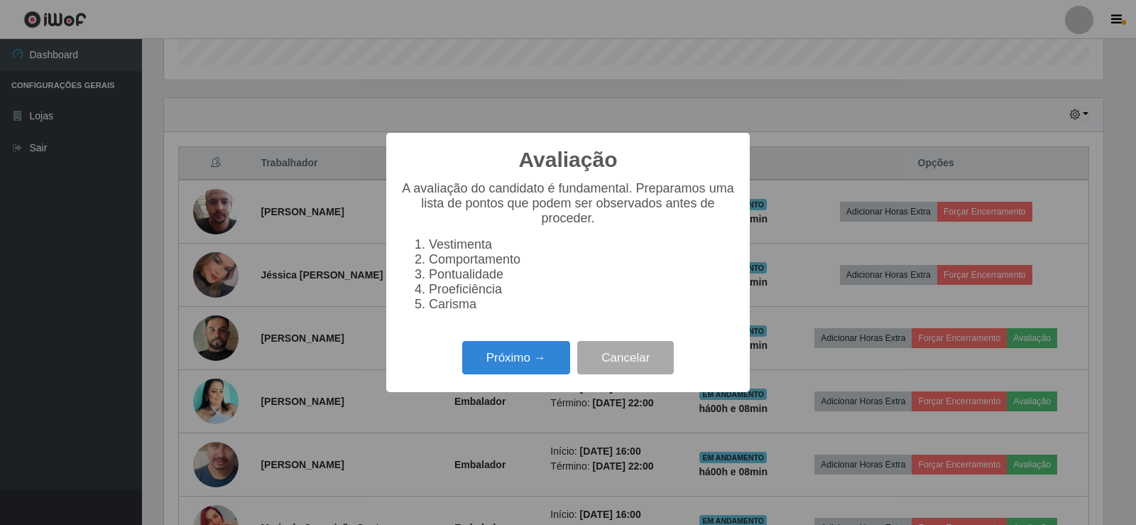
scroll to position [295, 940]
click at [538, 374] on button "Próximo →" at bounding box center [516, 357] width 108 height 33
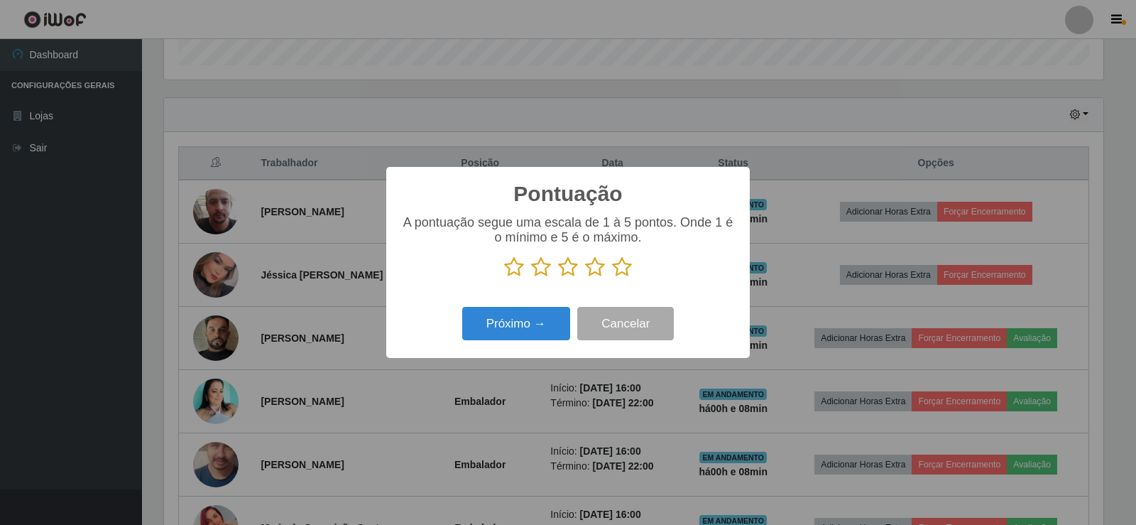
click at [618, 271] on icon at bounding box center [622, 266] width 20 height 21
click at [612, 278] on input "radio" at bounding box center [612, 278] width 0 height 0
click at [560, 320] on button "Próximo →" at bounding box center [516, 323] width 108 height 33
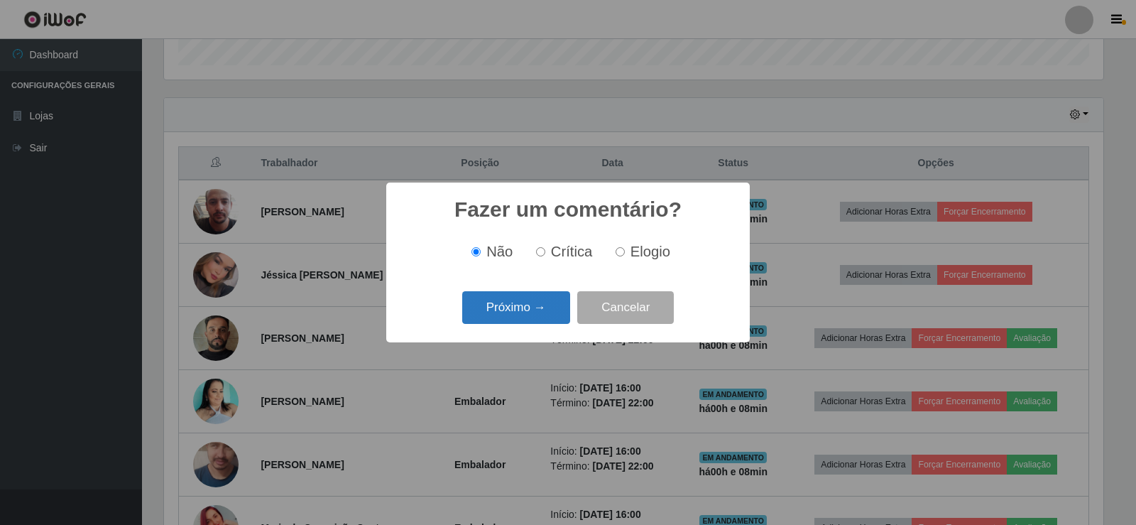
click at [520, 313] on button "Próximo →" at bounding box center [516, 307] width 108 height 33
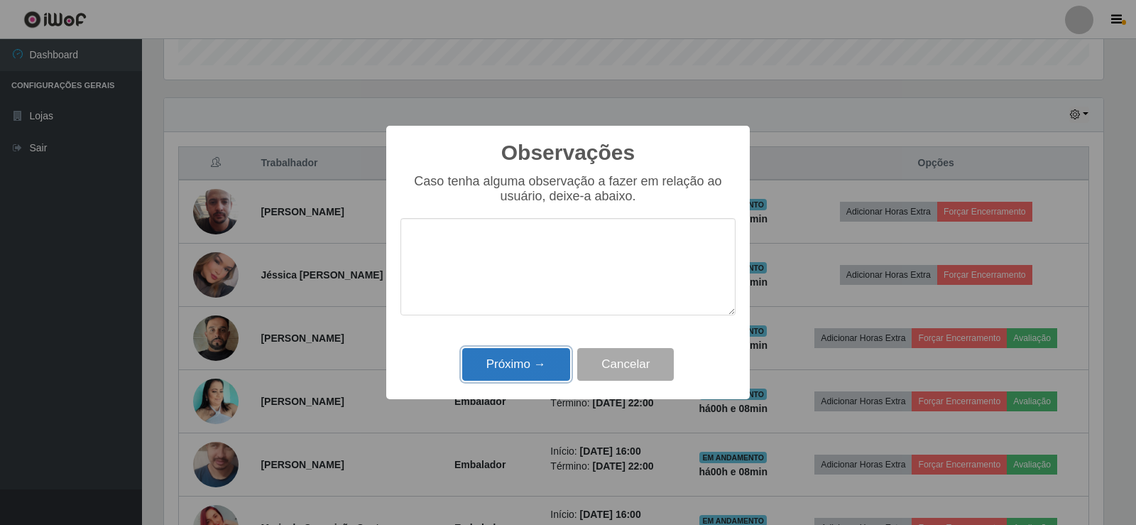
click at [543, 364] on button "Próximo →" at bounding box center [516, 364] width 108 height 33
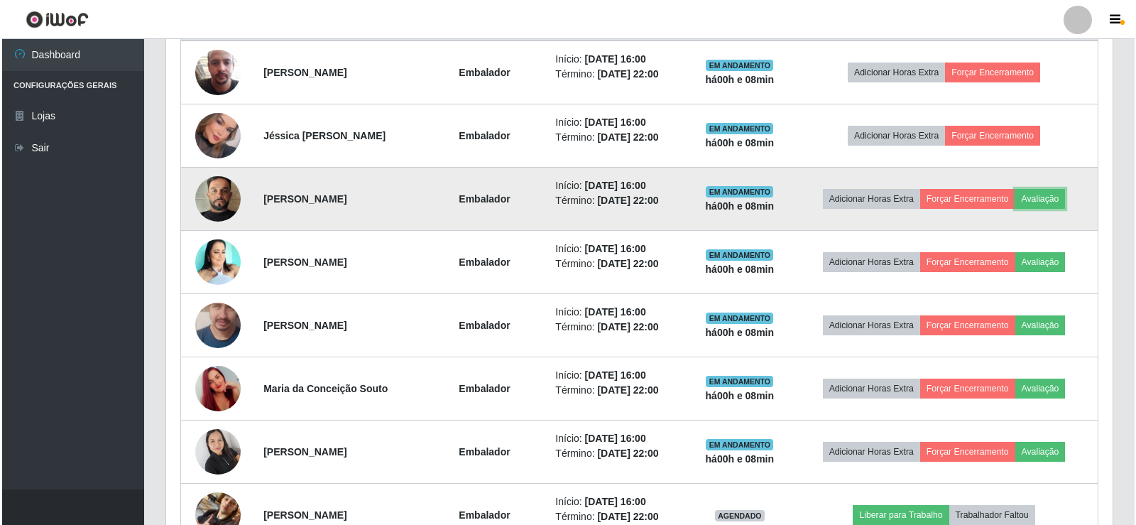
scroll to position [585, 0]
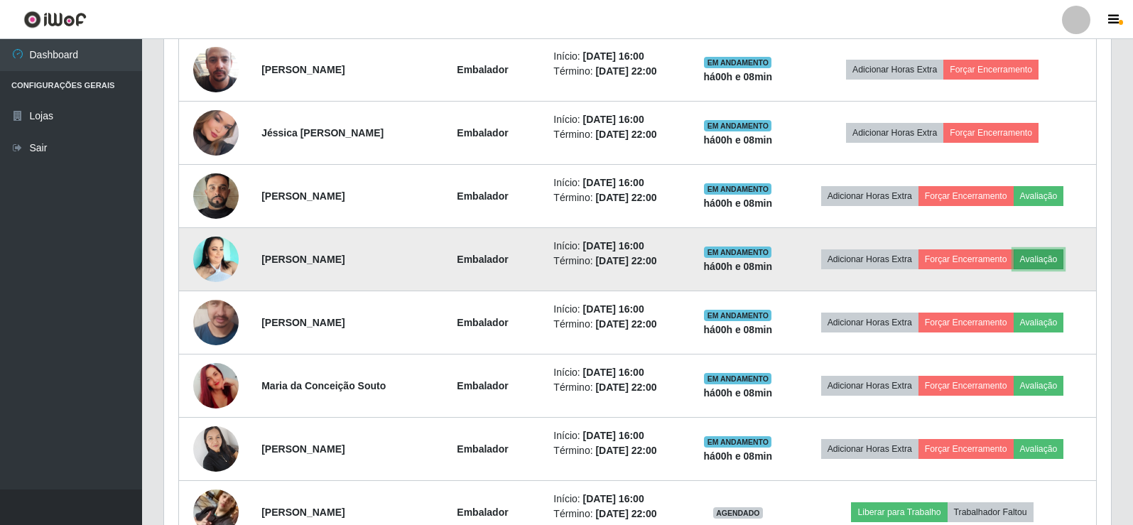
click at [1041, 261] on button "Avaliação" at bounding box center [1039, 259] width 50 height 20
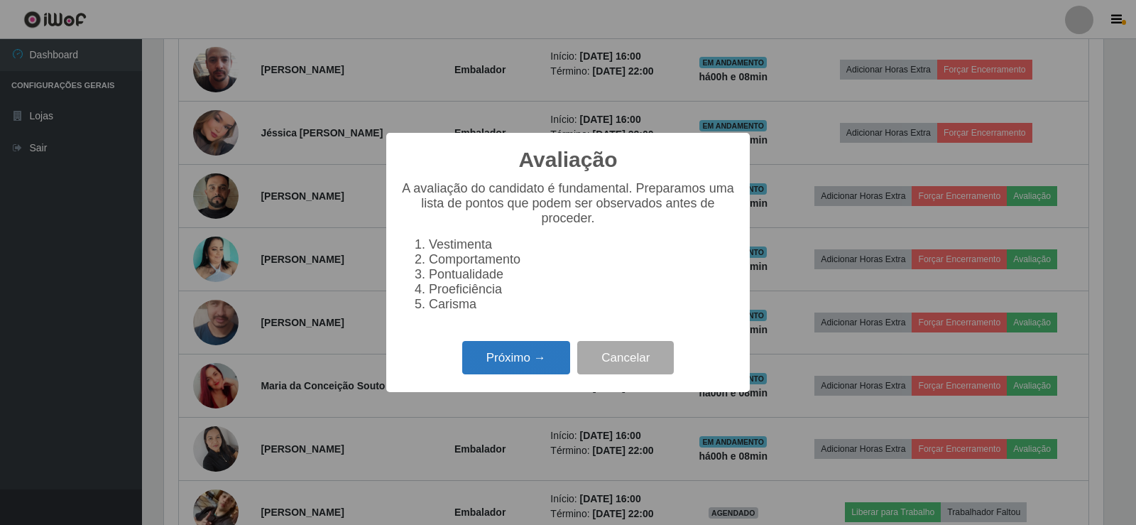
click at [530, 352] on button "Próximo →" at bounding box center [516, 357] width 108 height 33
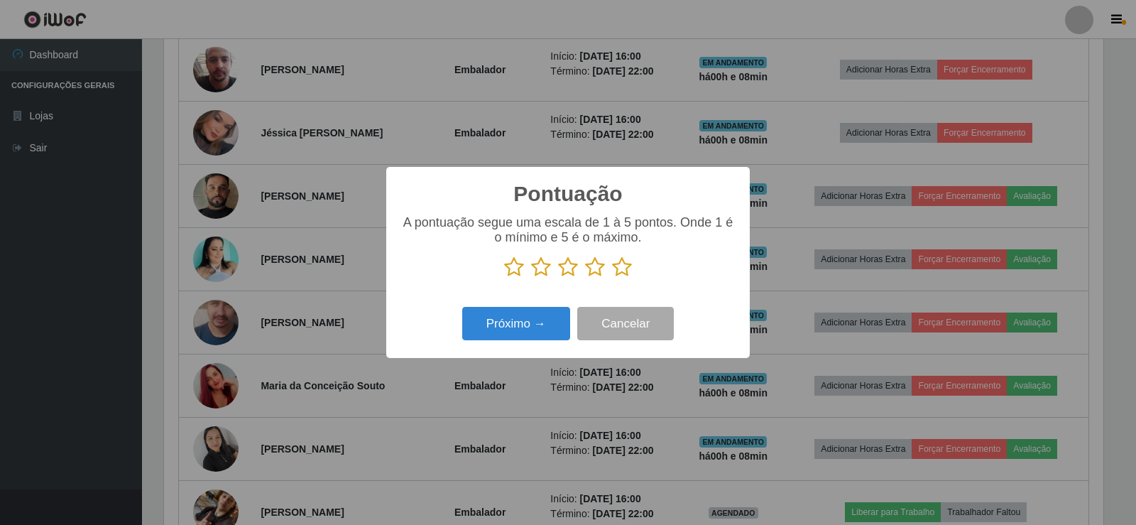
click at [618, 271] on icon at bounding box center [622, 266] width 20 height 21
click at [612, 278] on input "radio" at bounding box center [612, 278] width 0 height 0
click at [538, 319] on button "Próximo →" at bounding box center [516, 323] width 108 height 33
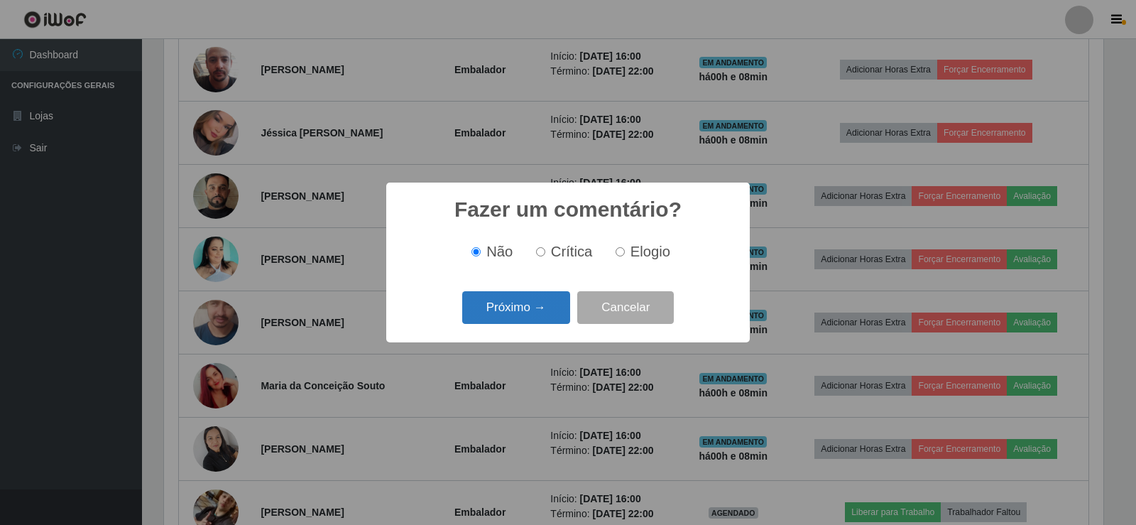
click at [528, 318] on button "Próximo →" at bounding box center [516, 307] width 108 height 33
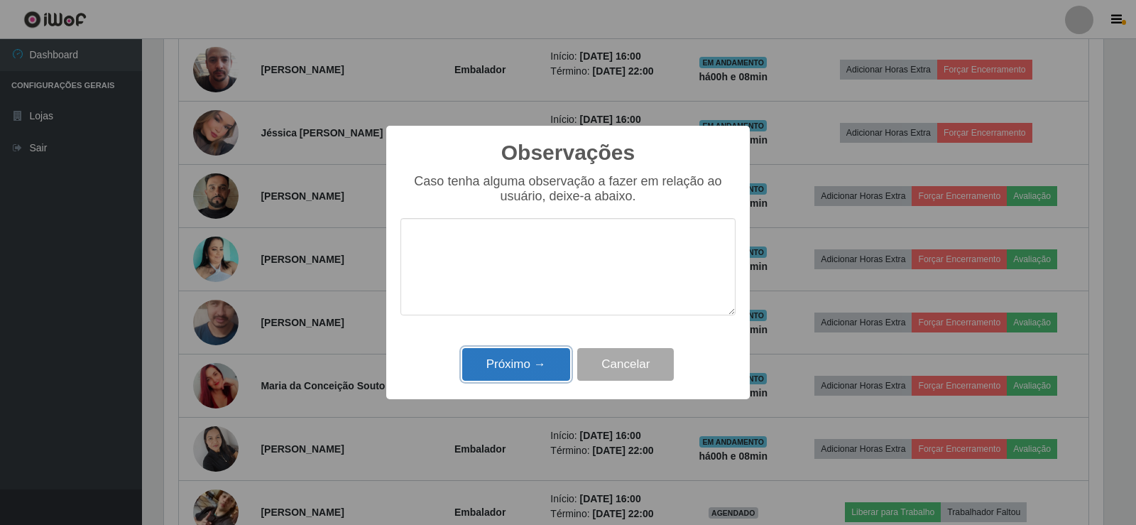
click at [525, 364] on button "Próximo →" at bounding box center [516, 364] width 108 height 33
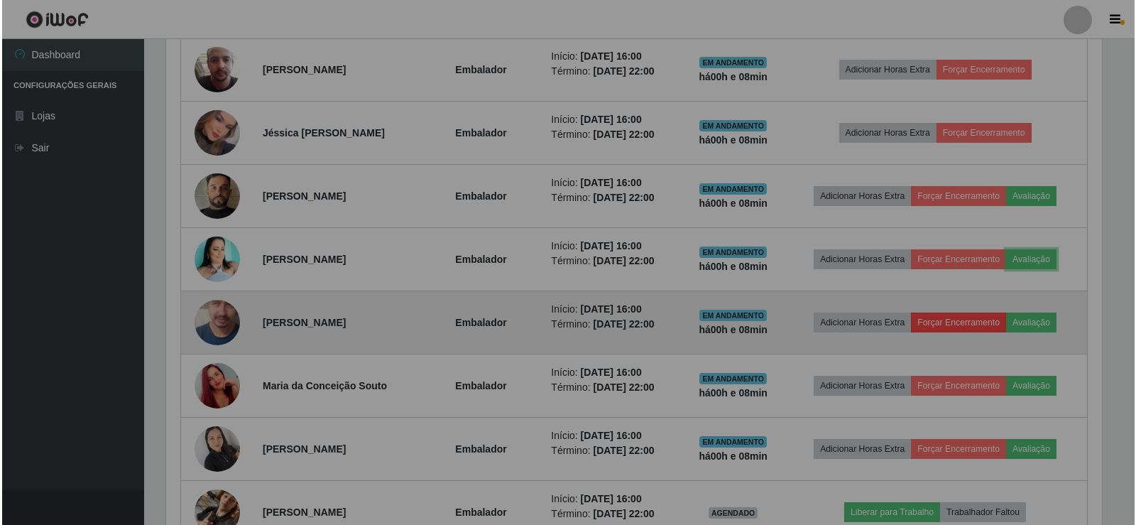
scroll to position [295, 947]
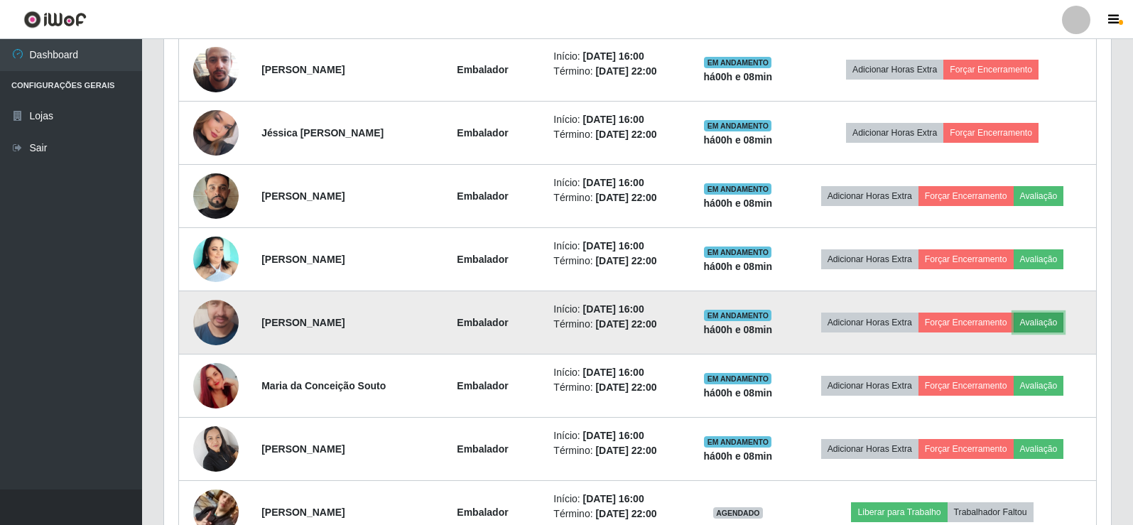
click at [1058, 315] on button "Avaliação" at bounding box center [1039, 323] width 50 height 20
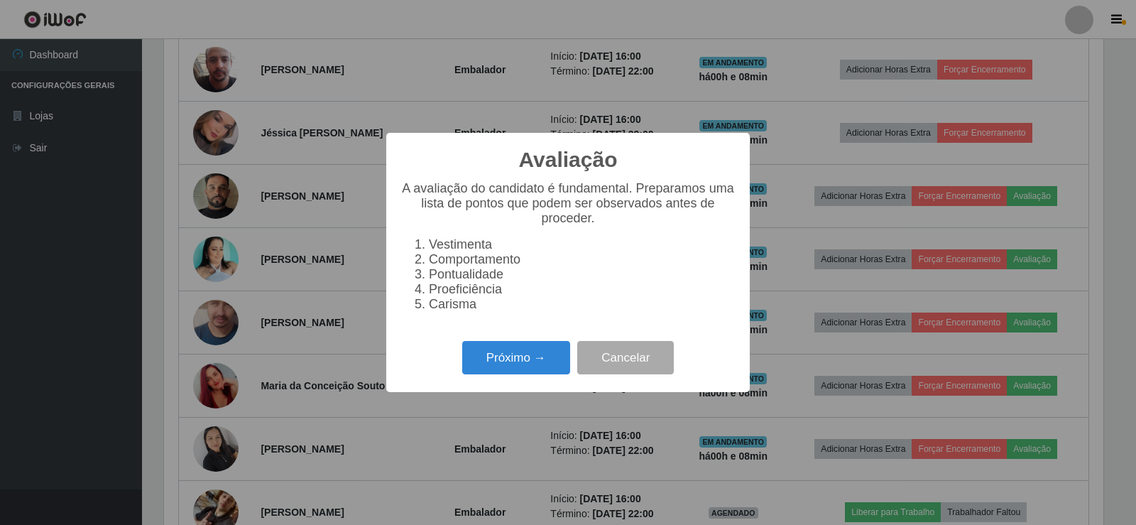
scroll to position [295, 940]
click at [543, 374] on button "Próximo →" at bounding box center [516, 357] width 108 height 33
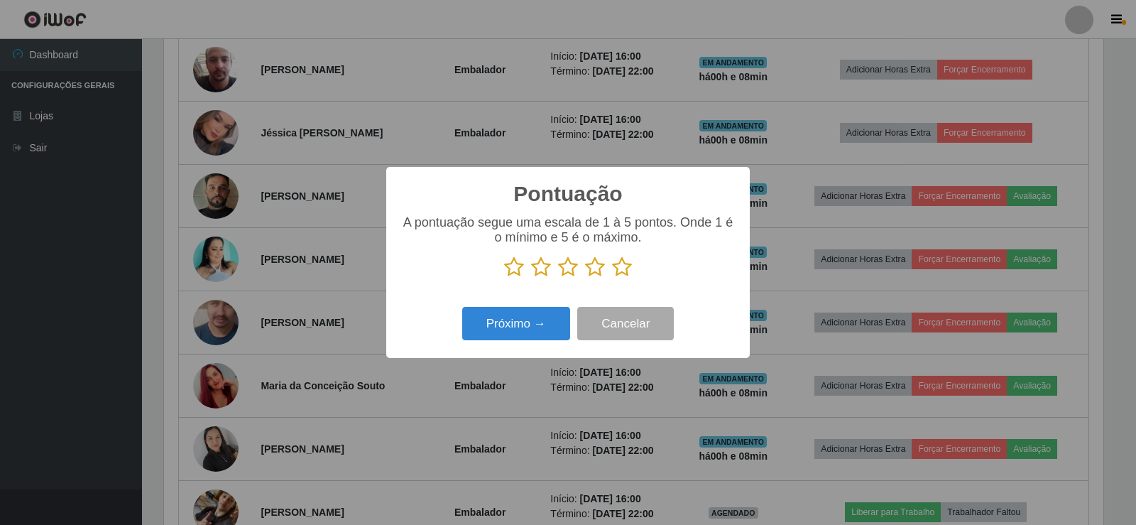
click at [623, 273] on icon at bounding box center [622, 266] width 20 height 21
click at [612, 278] on input "radio" at bounding box center [612, 278] width 0 height 0
click at [537, 322] on button "Próximo →" at bounding box center [516, 323] width 108 height 33
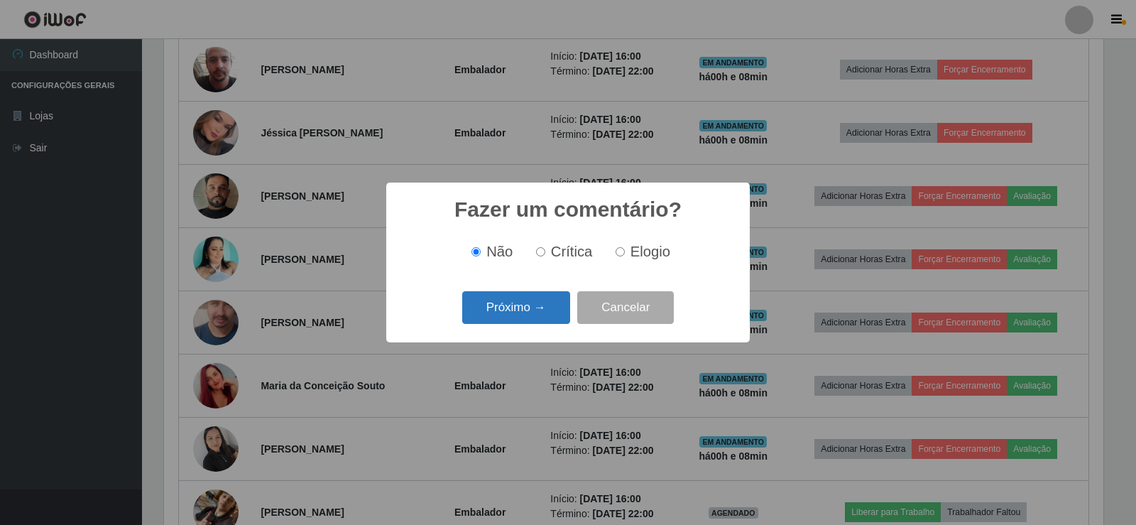
click at [548, 319] on button "Próximo →" at bounding box center [516, 307] width 108 height 33
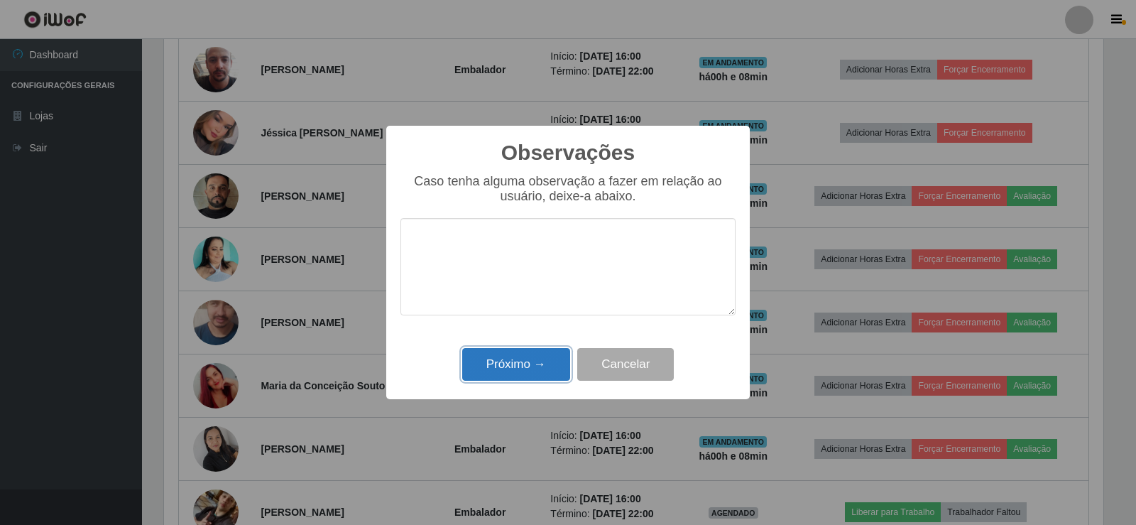
click at [520, 367] on button "Próximo →" at bounding box center [516, 364] width 108 height 33
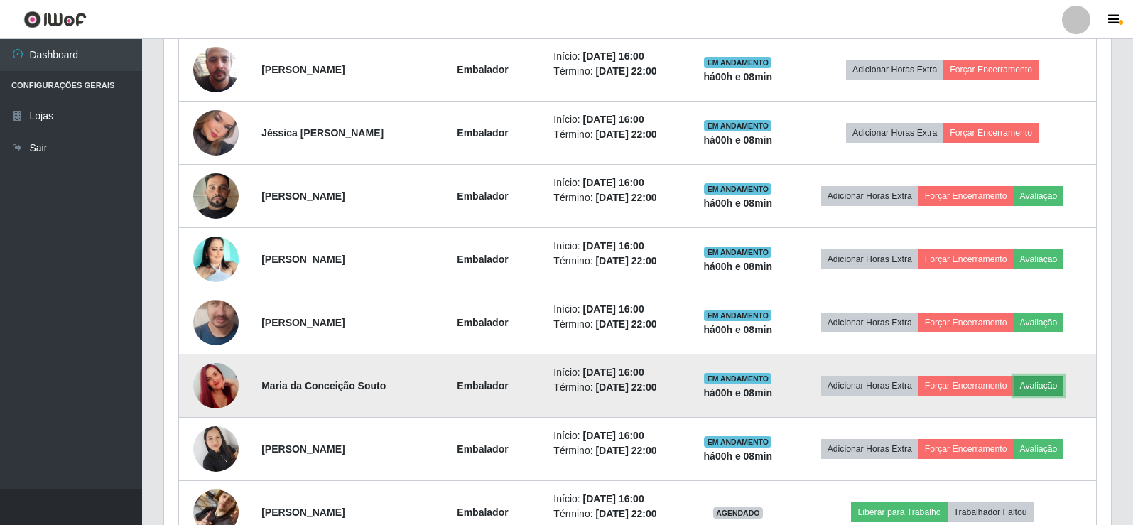
click at [1047, 384] on button "Avaliação" at bounding box center [1039, 386] width 50 height 20
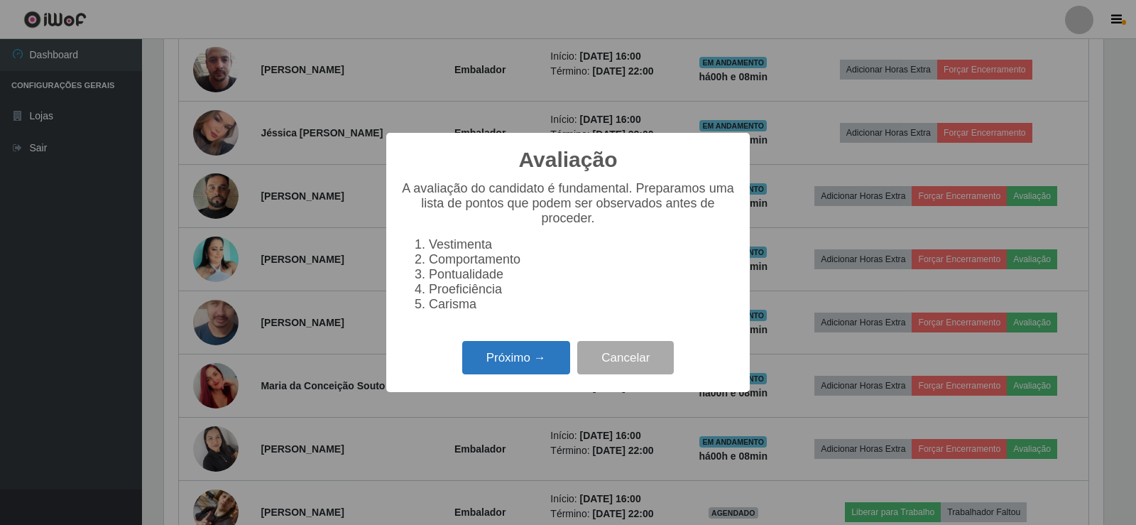
click at [535, 358] on button "Próximo →" at bounding box center [516, 357] width 108 height 33
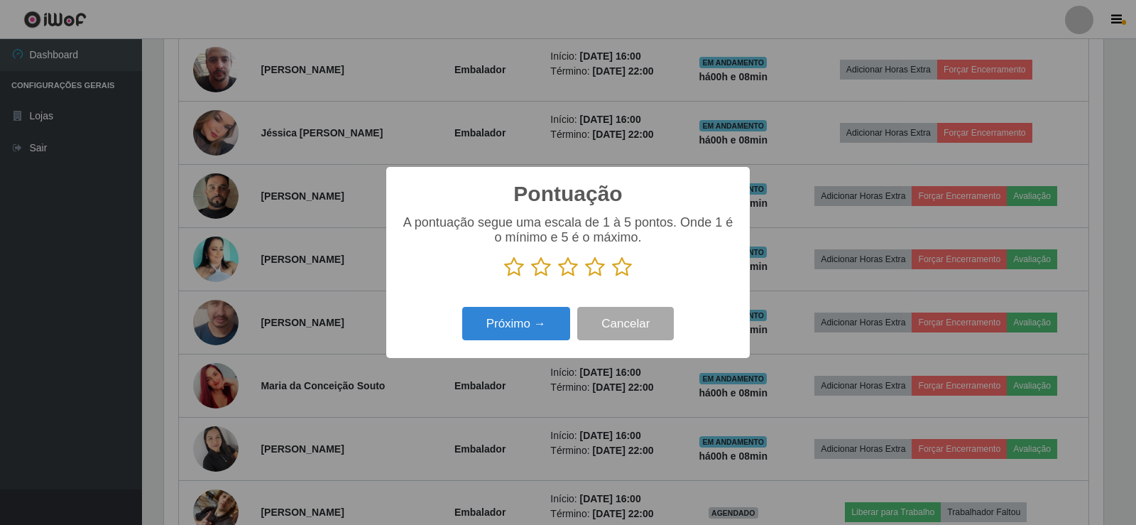
click at [616, 273] on icon at bounding box center [622, 266] width 20 height 21
click at [612, 278] on input "radio" at bounding box center [612, 278] width 0 height 0
click at [524, 328] on button "Próximo →" at bounding box center [516, 323] width 108 height 33
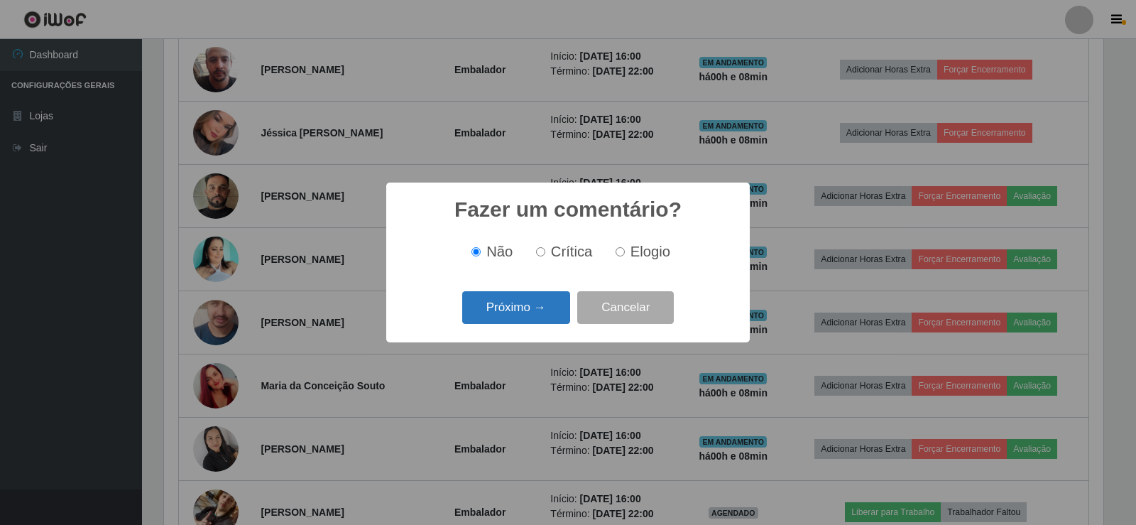
click at [527, 305] on button "Próximo →" at bounding box center [516, 307] width 108 height 33
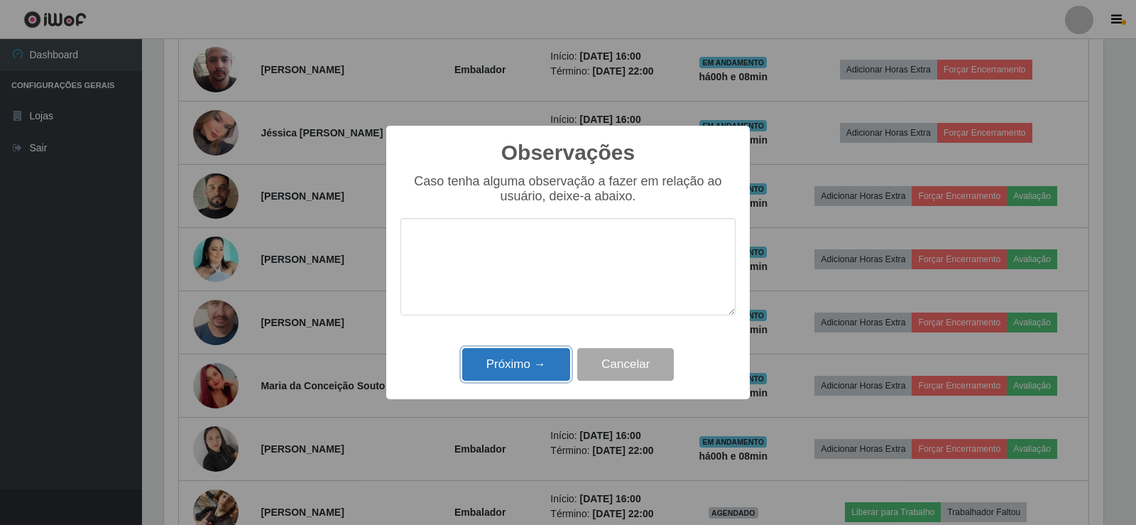
click at [532, 356] on button "Próximo →" at bounding box center [516, 364] width 108 height 33
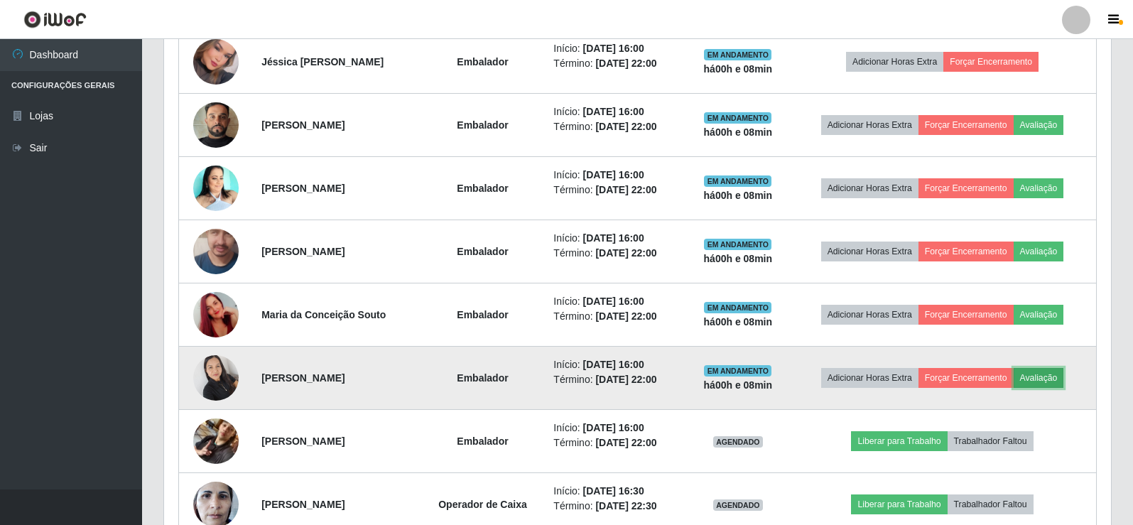
click at [1050, 379] on button "Avaliação" at bounding box center [1039, 378] width 50 height 20
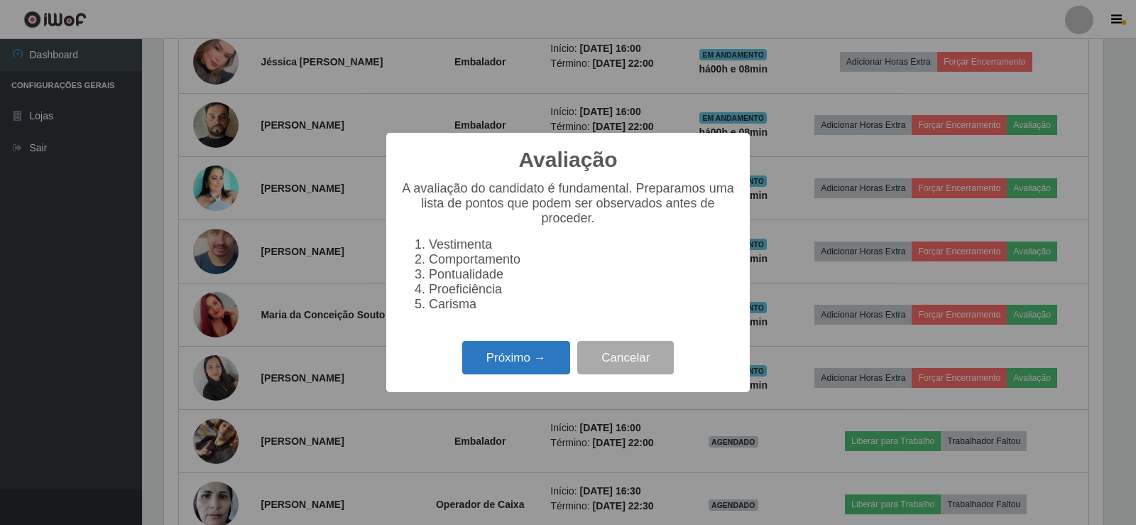
click at [493, 374] on button "Próximo →" at bounding box center [516, 357] width 108 height 33
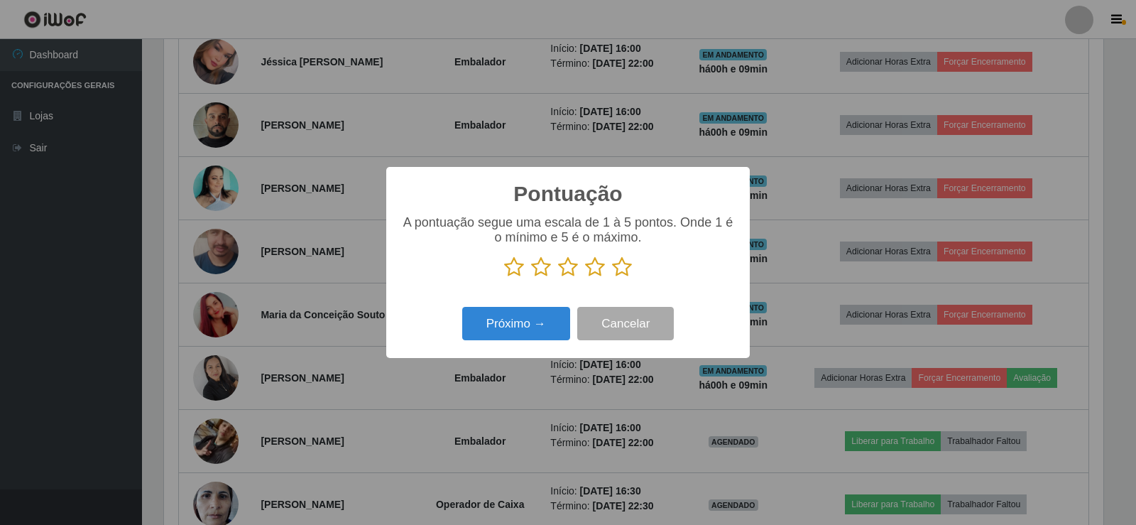
click at [625, 266] on icon at bounding box center [622, 266] width 20 height 21
click at [612, 278] on input "radio" at bounding box center [612, 278] width 0 height 0
click at [522, 335] on button "Próximo →" at bounding box center [516, 323] width 108 height 33
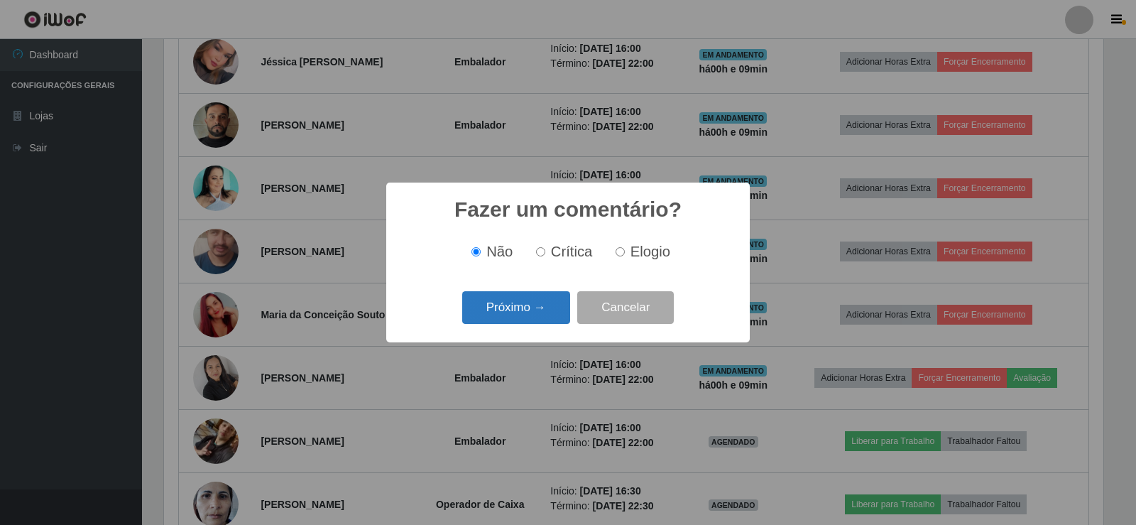
click at [544, 314] on button "Próximo →" at bounding box center [516, 307] width 108 height 33
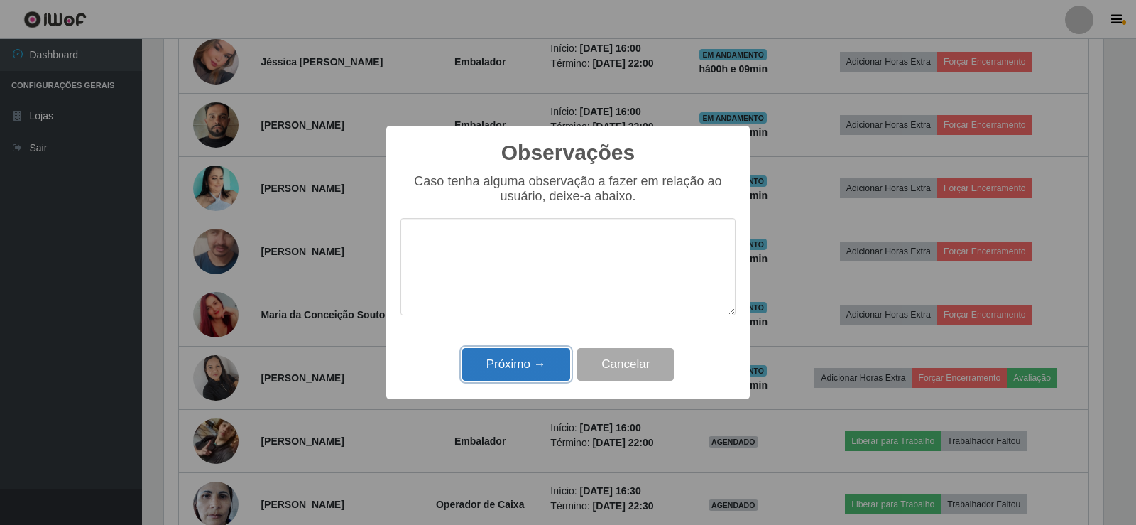
click at [537, 364] on button "Próximo →" at bounding box center [516, 364] width 108 height 33
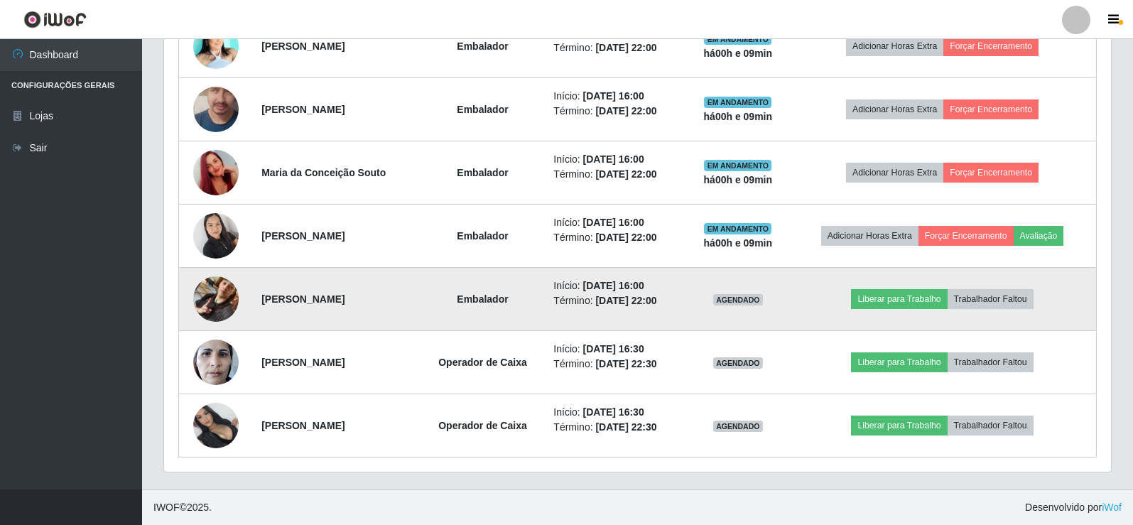
click at [207, 300] on img at bounding box center [215, 299] width 45 height 81
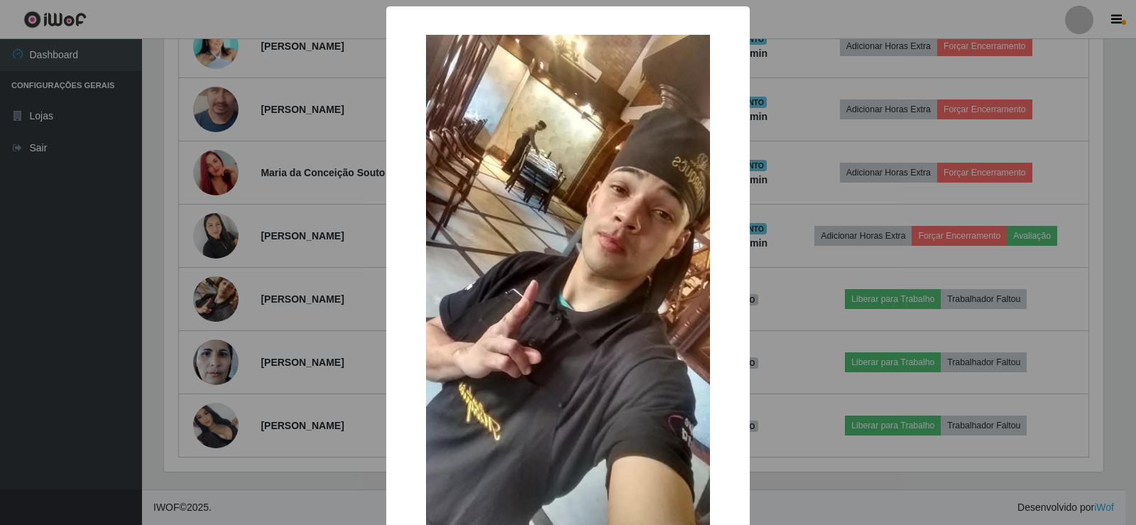
click at [300, 269] on div "× OK Cancel" at bounding box center [568, 262] width 1136 height 525
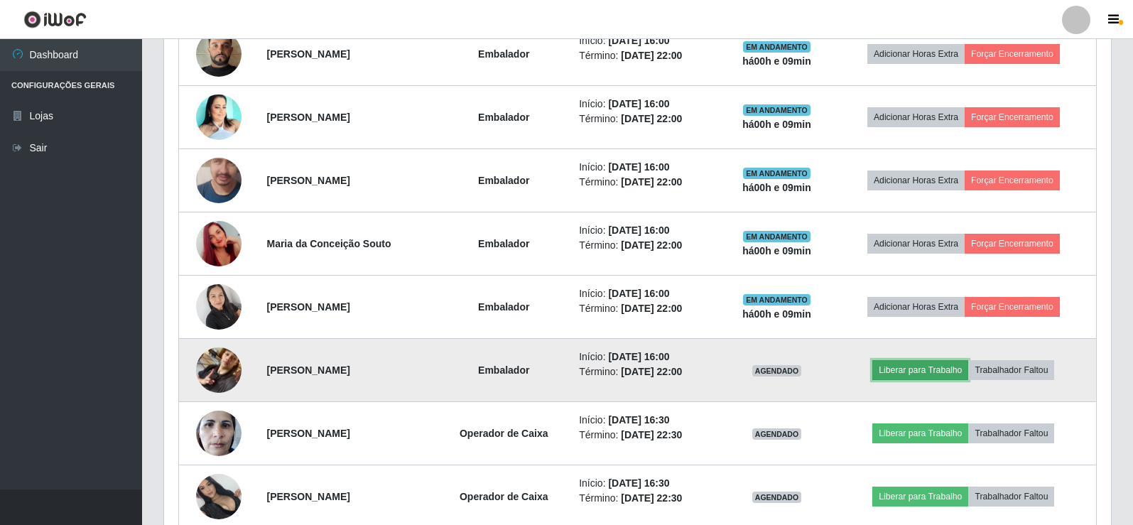
click at [943, 369] on button "Liberar para Trabalho" at bounding box center [920, 370] width 96 height 20
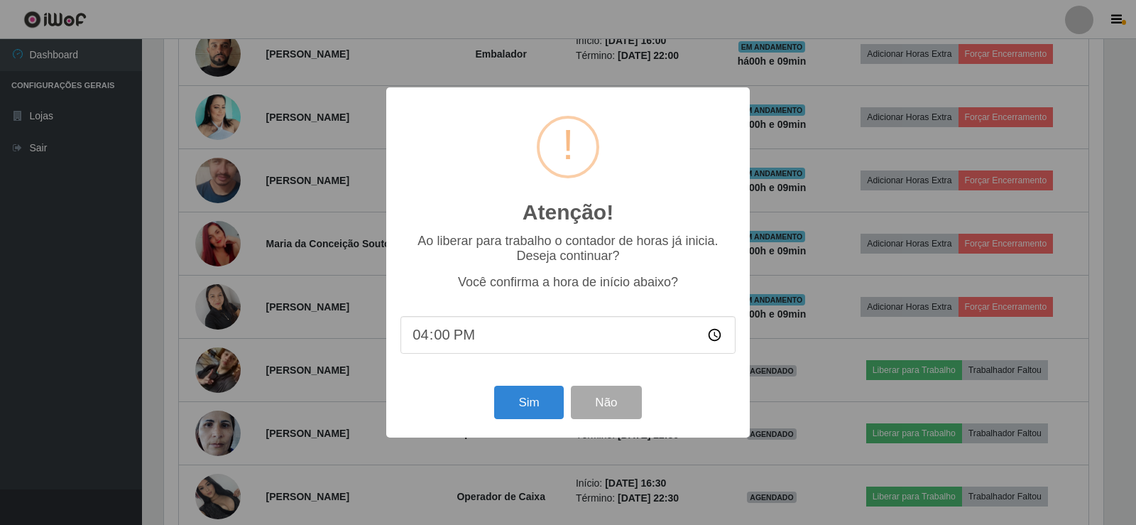
click at [491, 335] on input "16:00" at bounding box center [568, 335] width 335 height 38
click at [437, 344] on input "16:00" at bounding box center [568, 335] width 335 height 38
type input "16:00"
click at [516, 412] on button "Sim" at bounding box center [528, 402] width 69 height 33
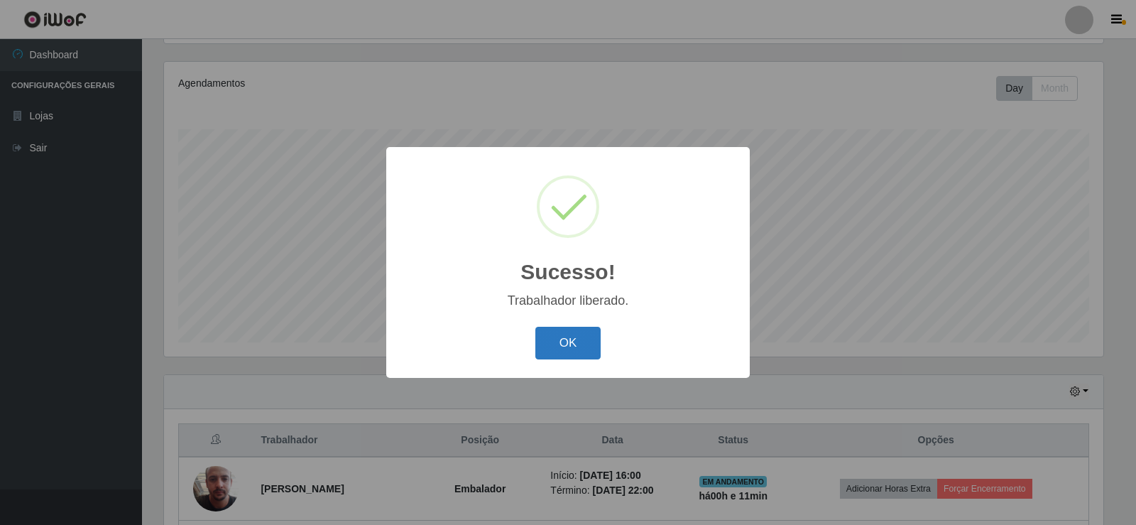
click at [570, 346] on button "OK" at bounding box center [569, 343] width 66 height 33
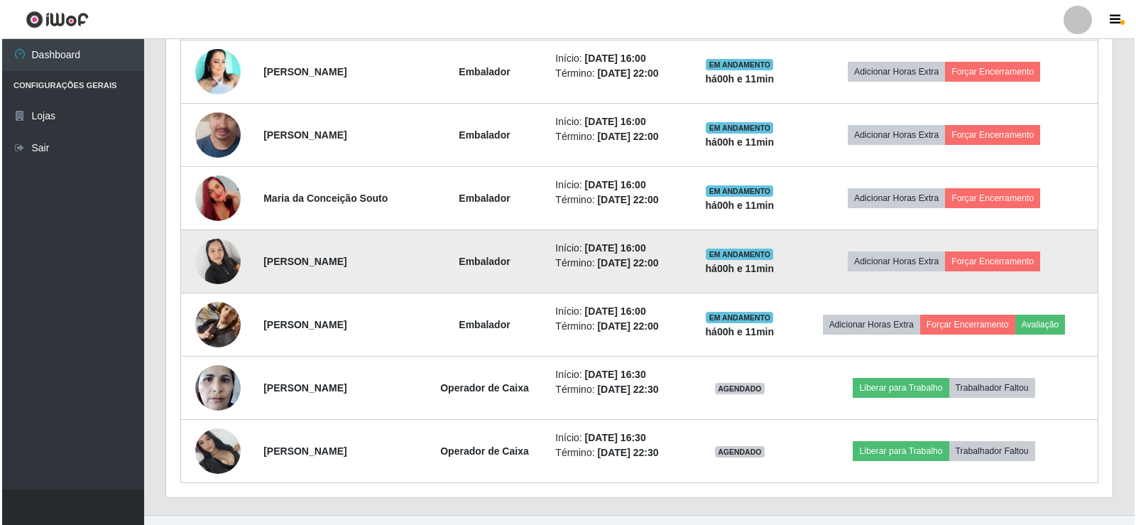
scroll to position [798, 0]
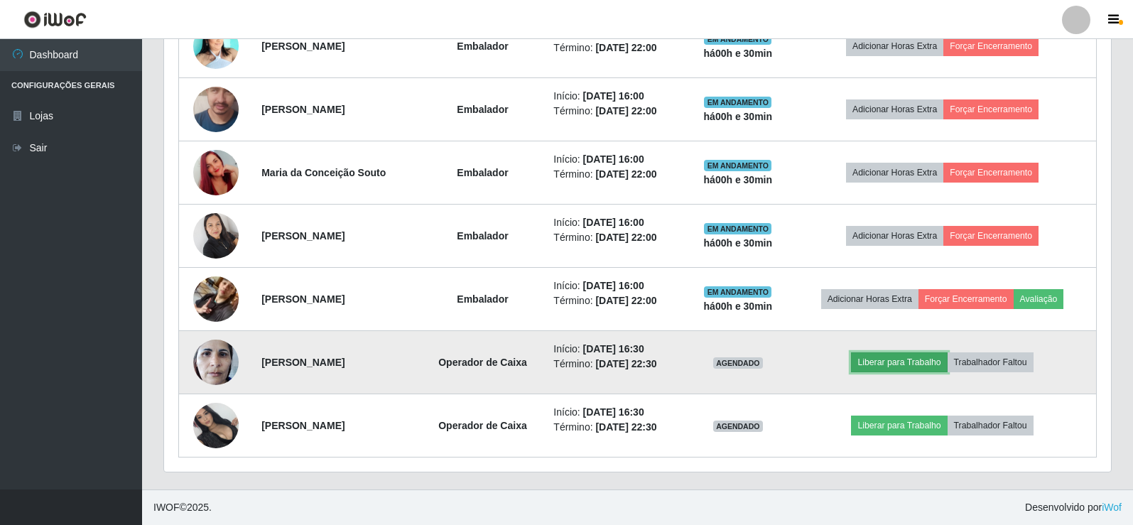
click at [898, 360] on button "Liberar para Trabalho" at bounding box center [899, 362] width 96 height 20
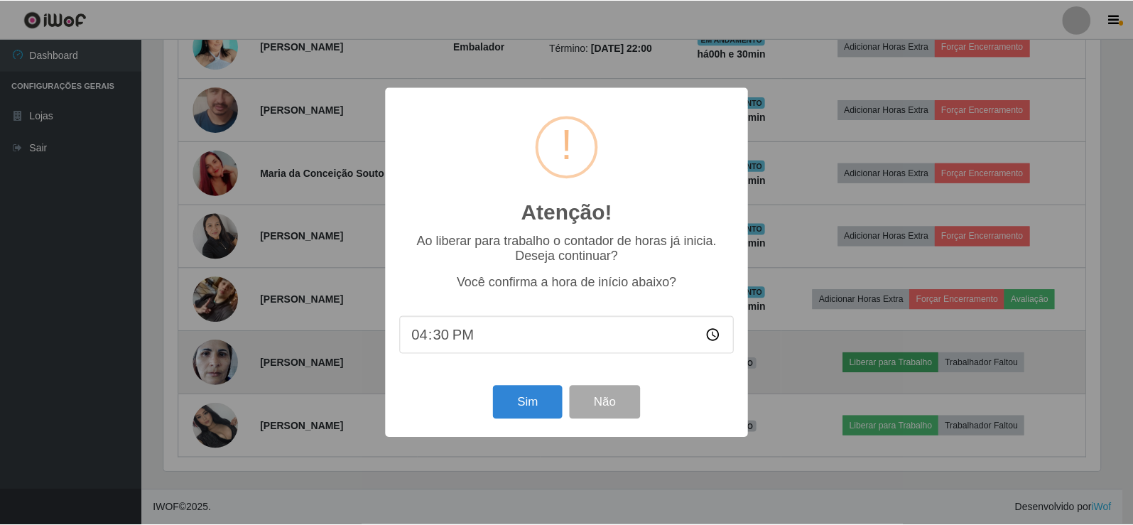
scroll to position [295, 940]
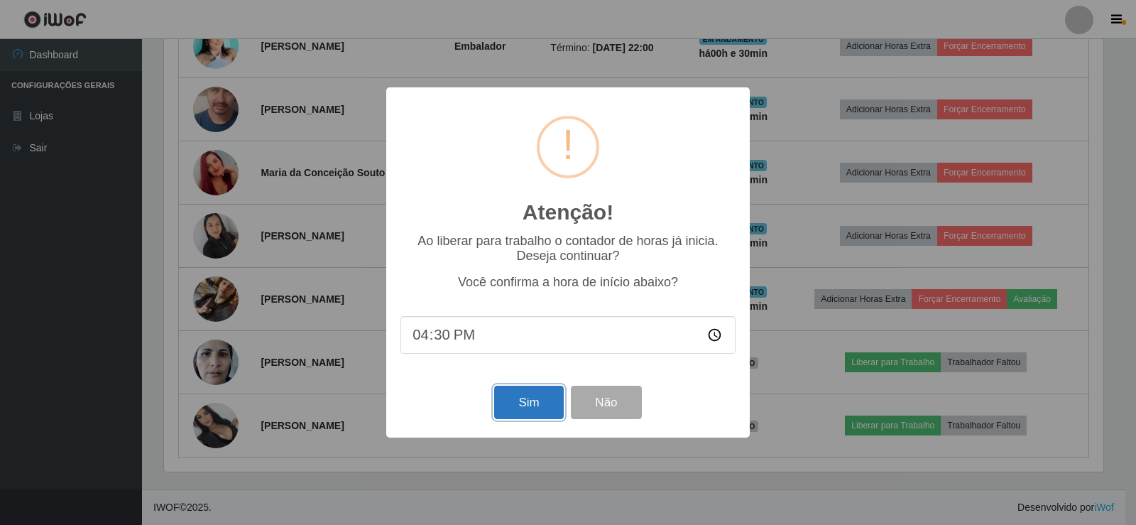
click at [532, 403] on button "Sim" at bounding box center [528, 402] width 69 height 33
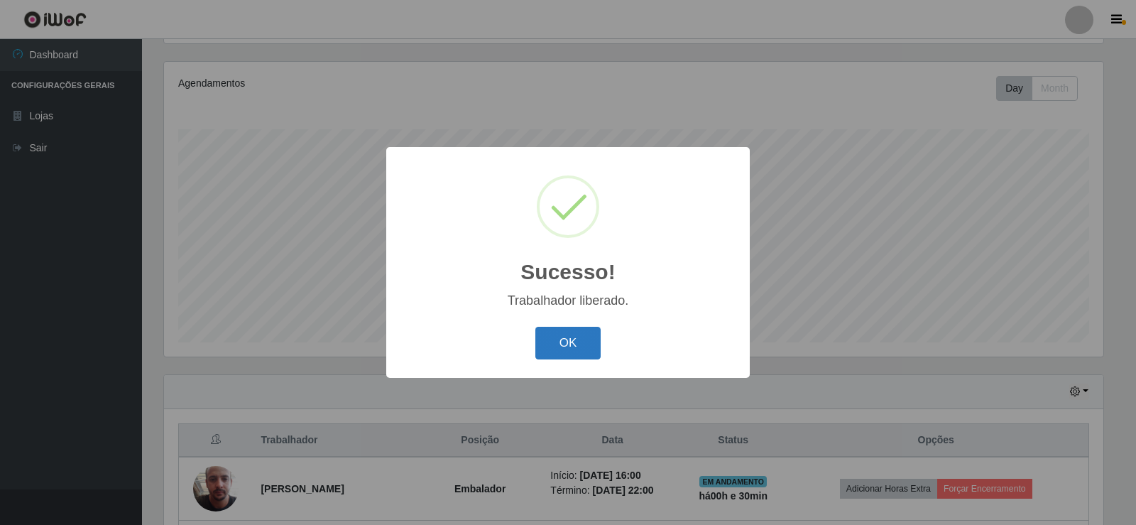
click at [564, 347] on button "OK" at bounding box center [569, 343] width 66 height 33
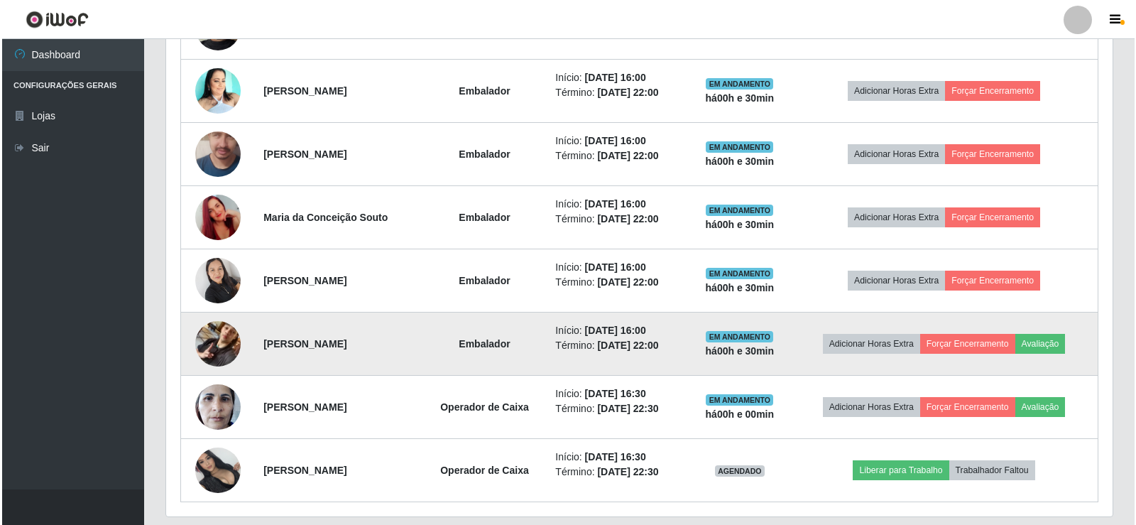
scroll to position [798, 0]
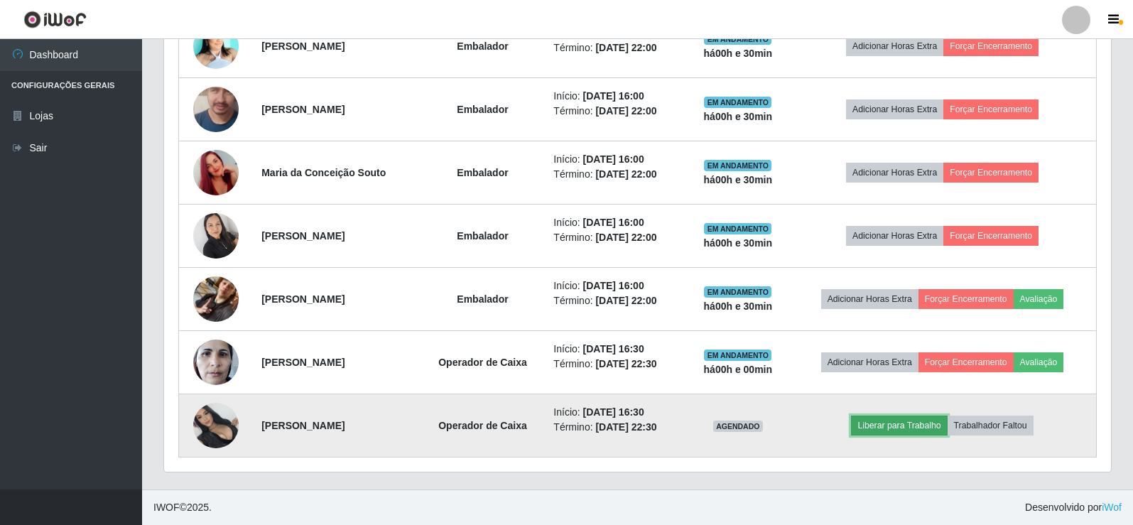
click at [903, 430] on button "Liberar para Trabalho" at bounding box center [899, 426] width 96 height 20
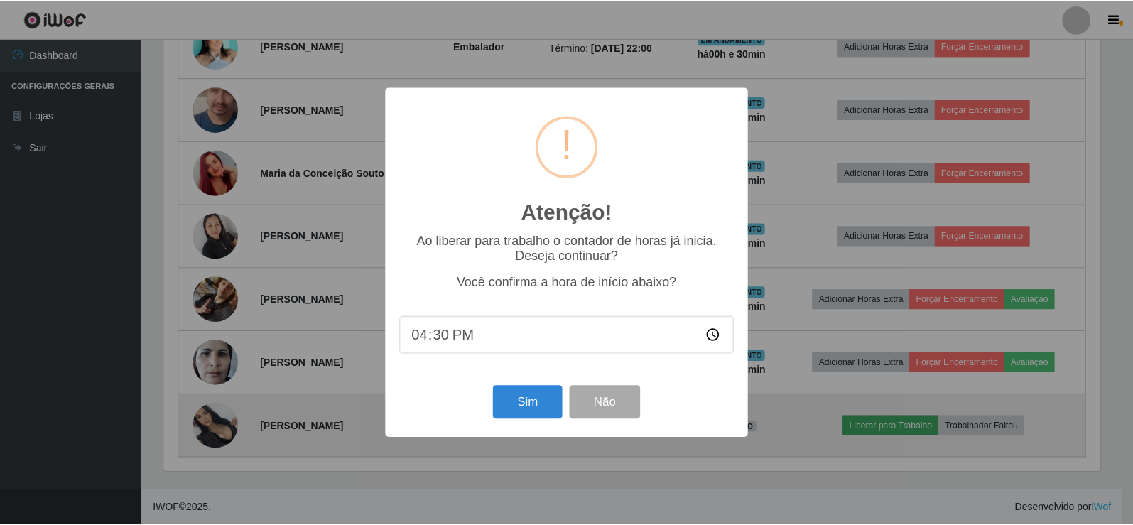
scroll to position [295, 940]
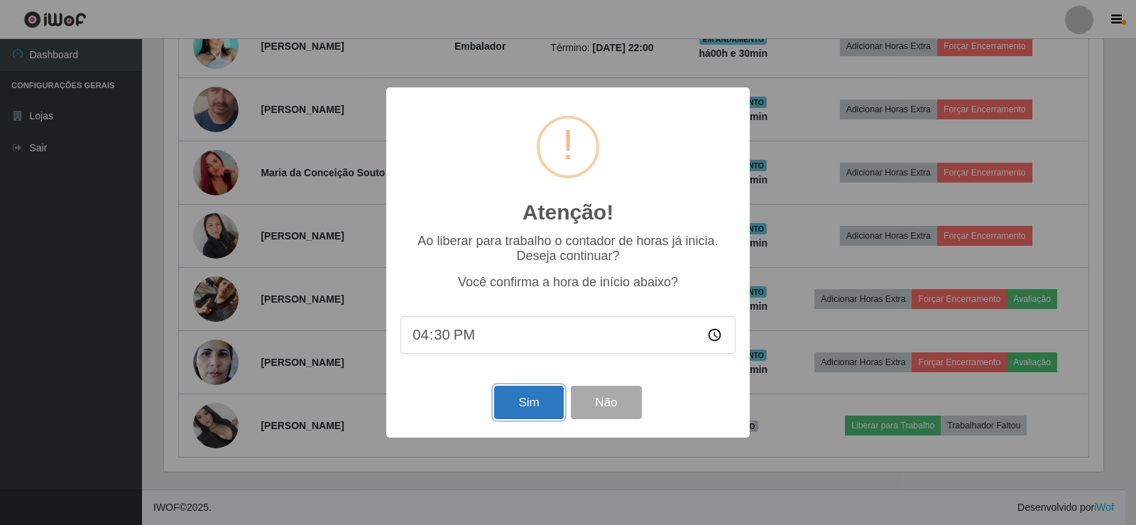
click at [531, 406] on button "Sim" at bounding box center [528, 402] width 69 height 33
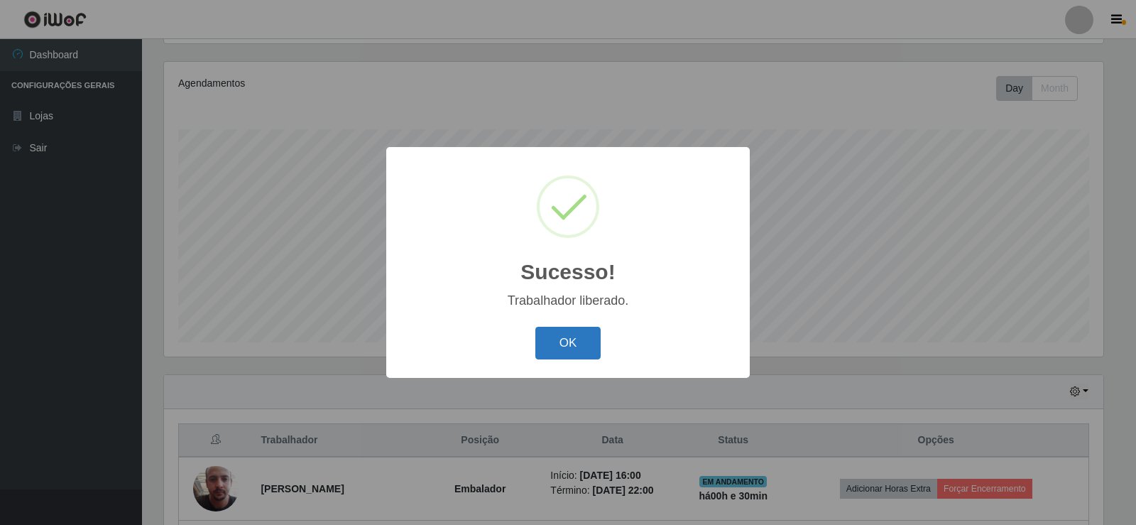
click at [557, 354] on button "OK" at bounding box center [569, 343] width 66 height 33
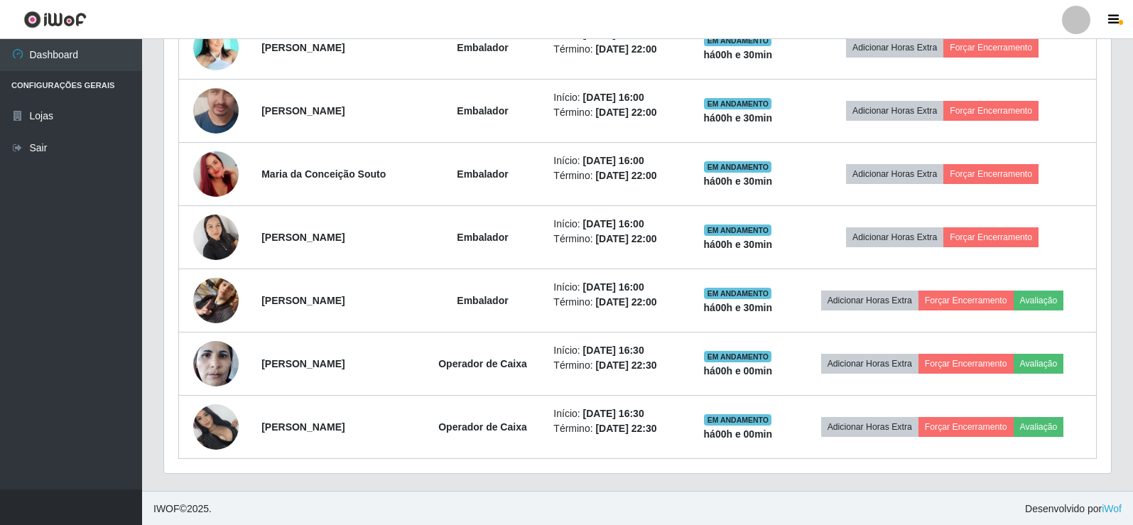
scroll to position [798, 0]
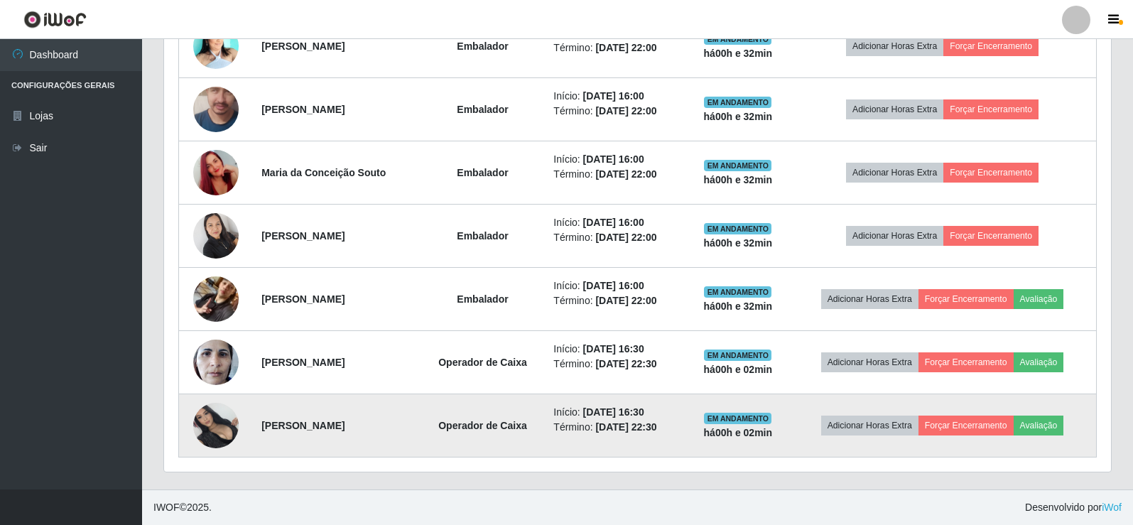
click at [211, 426] on img at bounding box center [215, 425] width 45 height 45
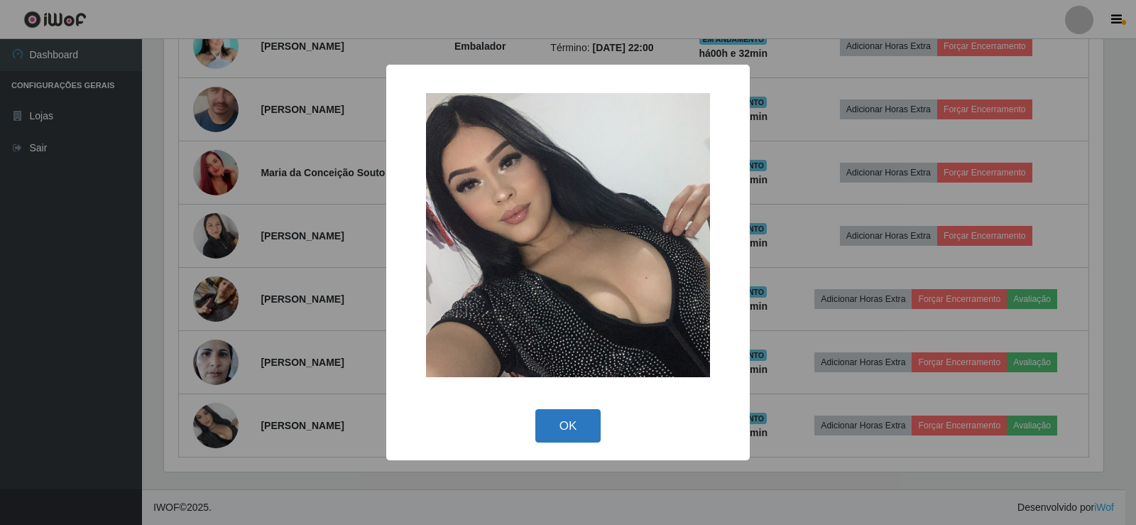
click at [571, 420] on button "OK" at bounding box center [569, 425] width 66 height 33
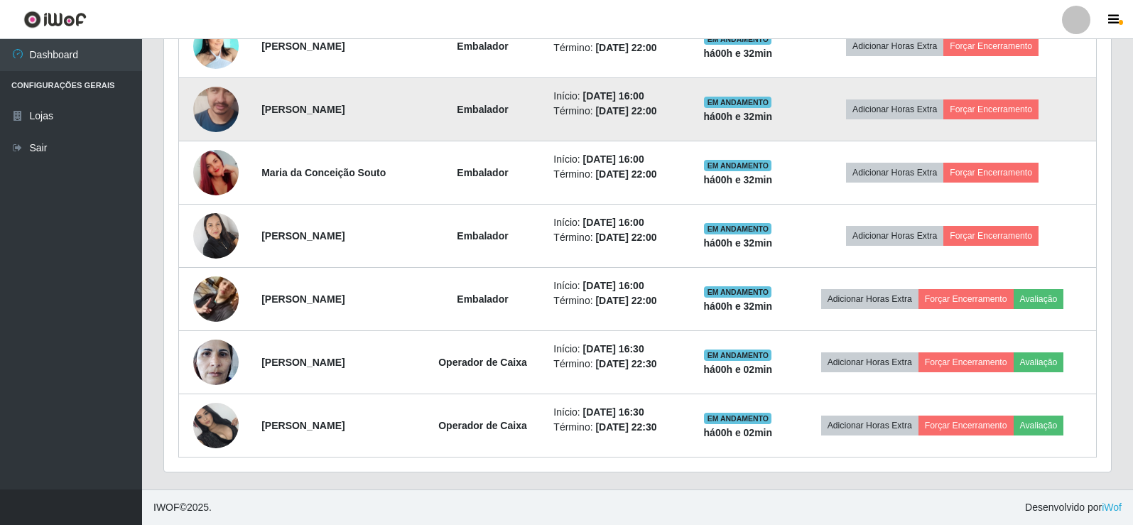
scroll to position [295, 947]
